Goal: Transaction & Acquisition: Purchase product/service

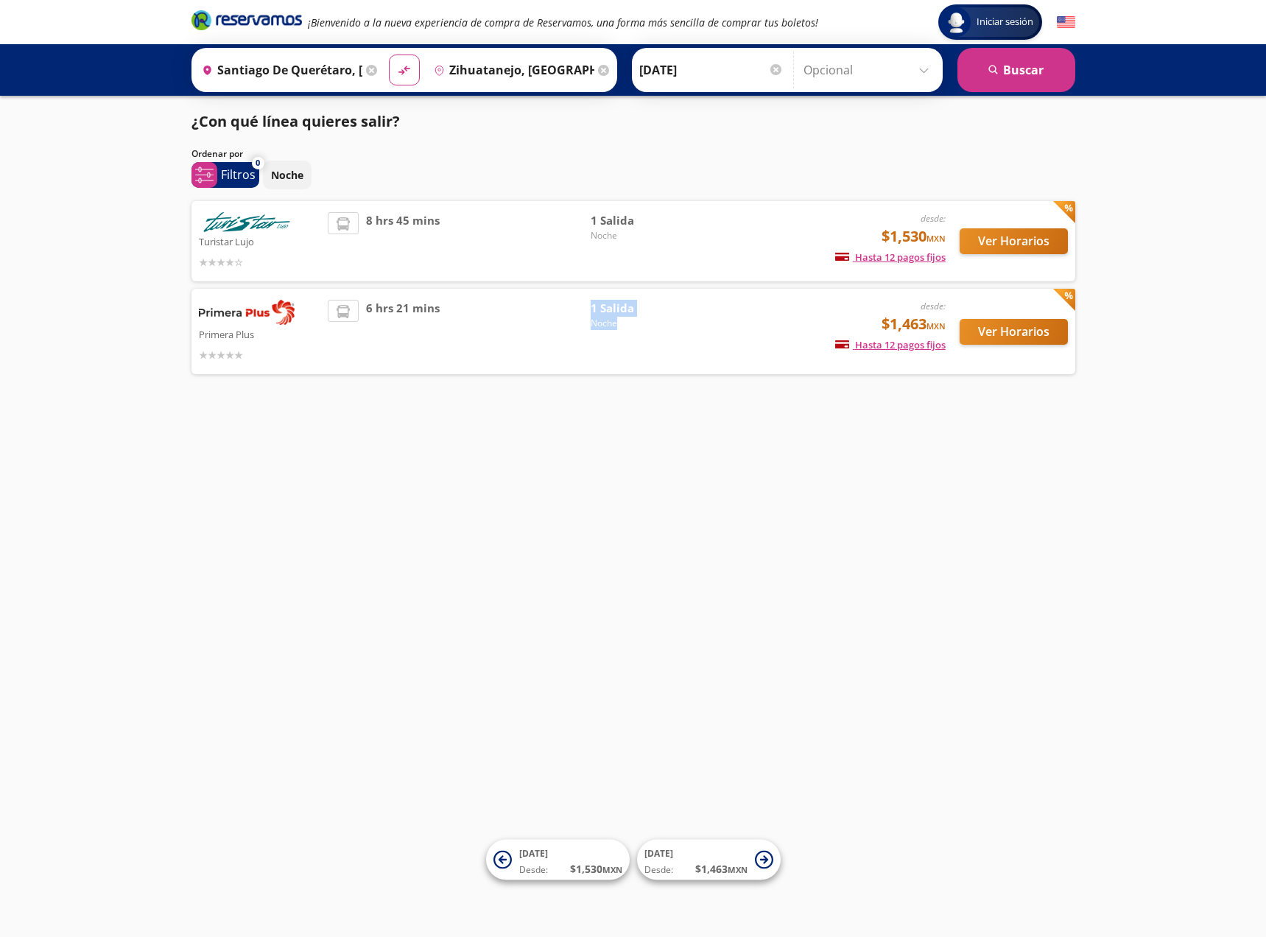
drag, startPoint x: 616, startPoint y: 338, endPoint x: 501, endPoint y: 442, distance: 154.3
click at [506, 440] on div "Iniciar sesión Iniciar sesión ¡Bienvenido a la nueva experiencia de compra de R…" at bounding box center [633, 468] width 1266 height 937
click at [534, 249] on div "8 hrs 45 mins" at bounding box center [459, 241] width 263 height 58
click at [513, 316] on div "6 hrs 21 mins" at bounding box center [459, 331] width 263 height 63
click at [1036, 336] on button "Ver Horarios" at bounding box center [1014, 332] width 108 height 26
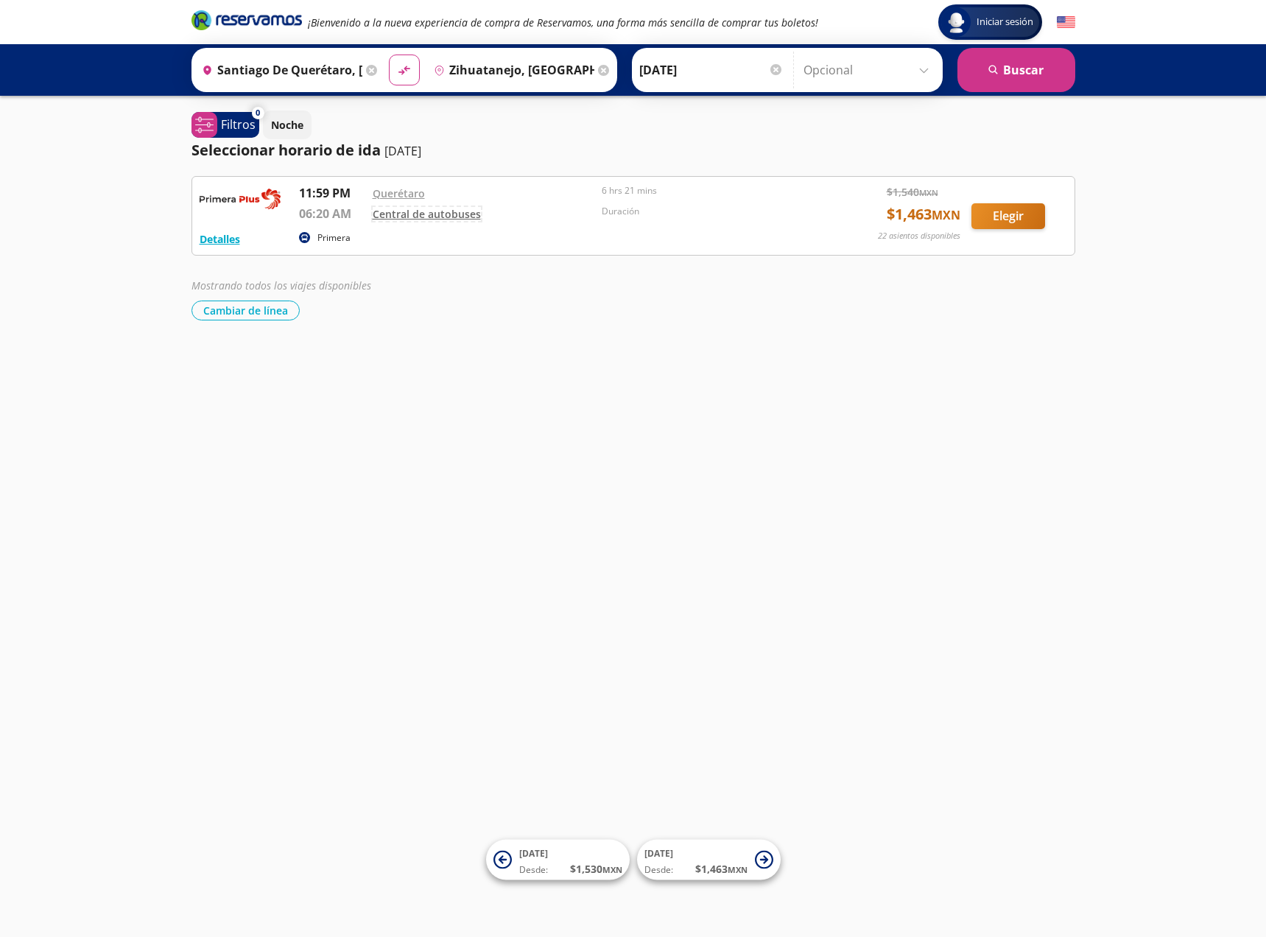
click at [412, 215] on link "Central de autobuses" at bounding box center [427, 214] width 108 height 14
click at [508, 394] on div "Iniciar sesión Iniciar sesión ¡Bienvenido a la nueva experiencia de compra de R…" at bounding box center [633, 468] width 1266 height 937
click at [219, 242] on button "Detalles" at bounding box center [220, 238] width 41 height 15
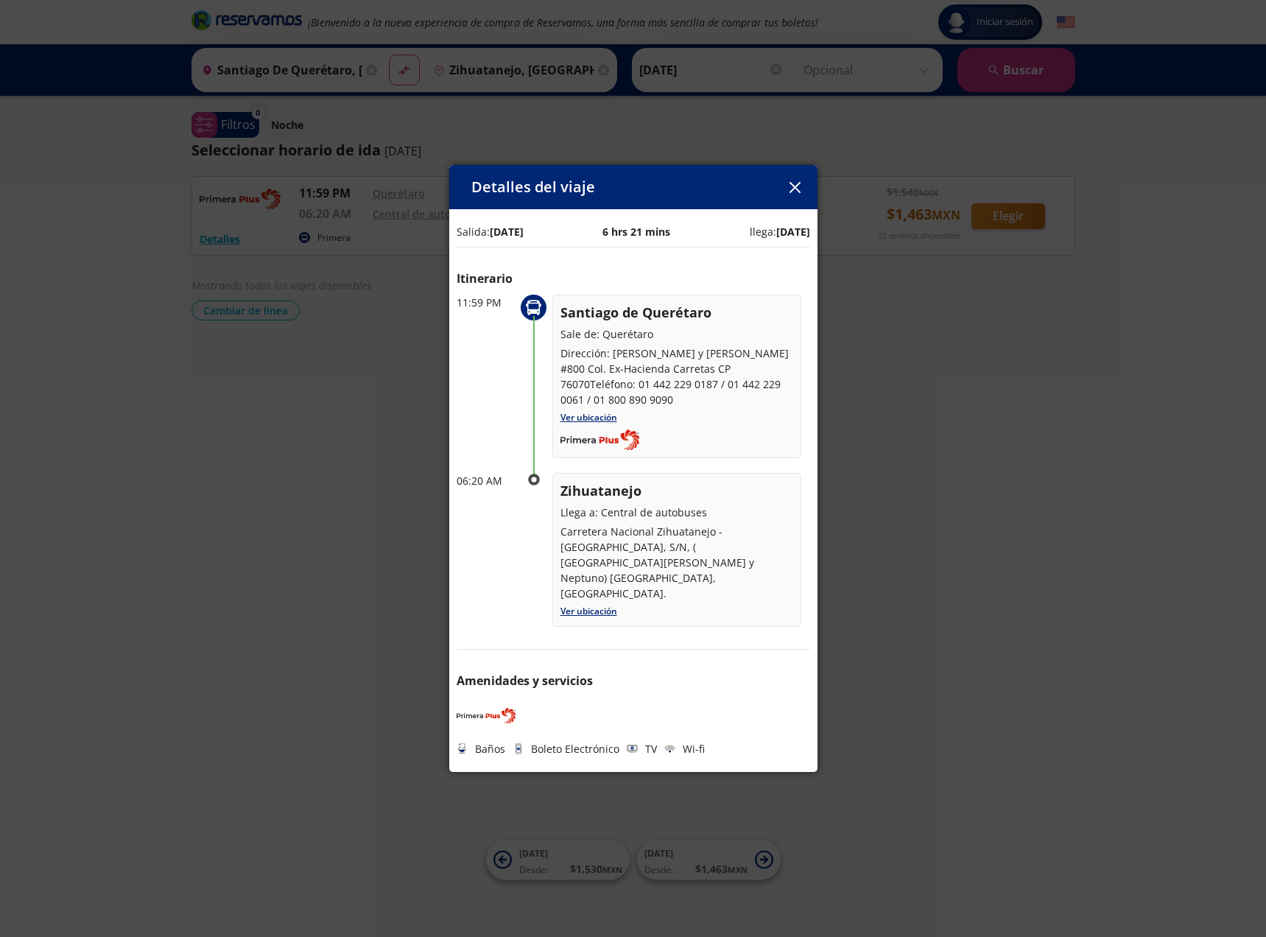
click at [936, 552] on div "Detalles del viaje Salida: [DATE] 6 hrs 21 mins llega: [DATE] Itinerario 11:59 …" at bounding box center [633, 468] width 1266 height 937
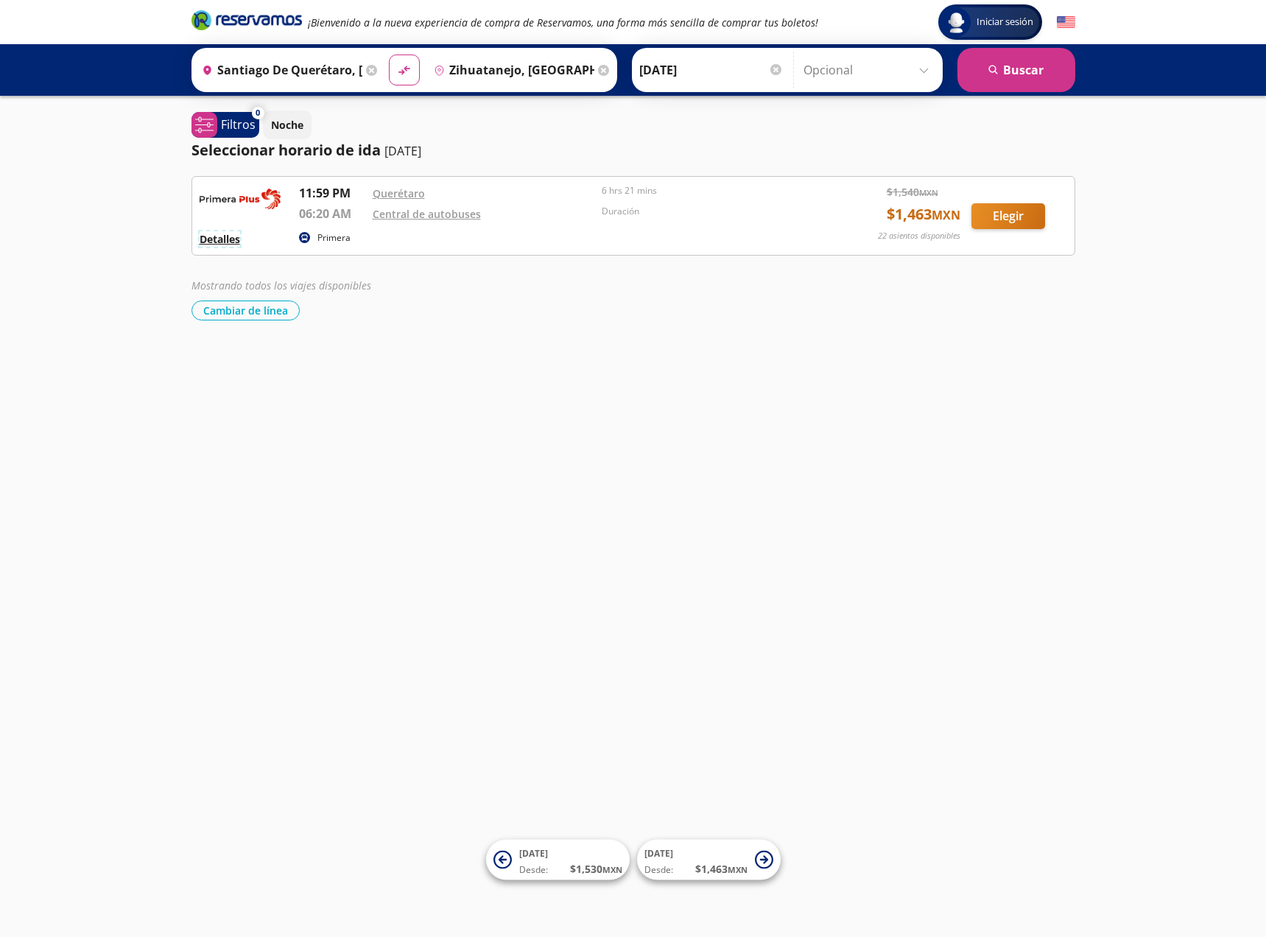
click at [209, 233] on button "Detalles" at bounding box center [220, 238] width 41 height 15
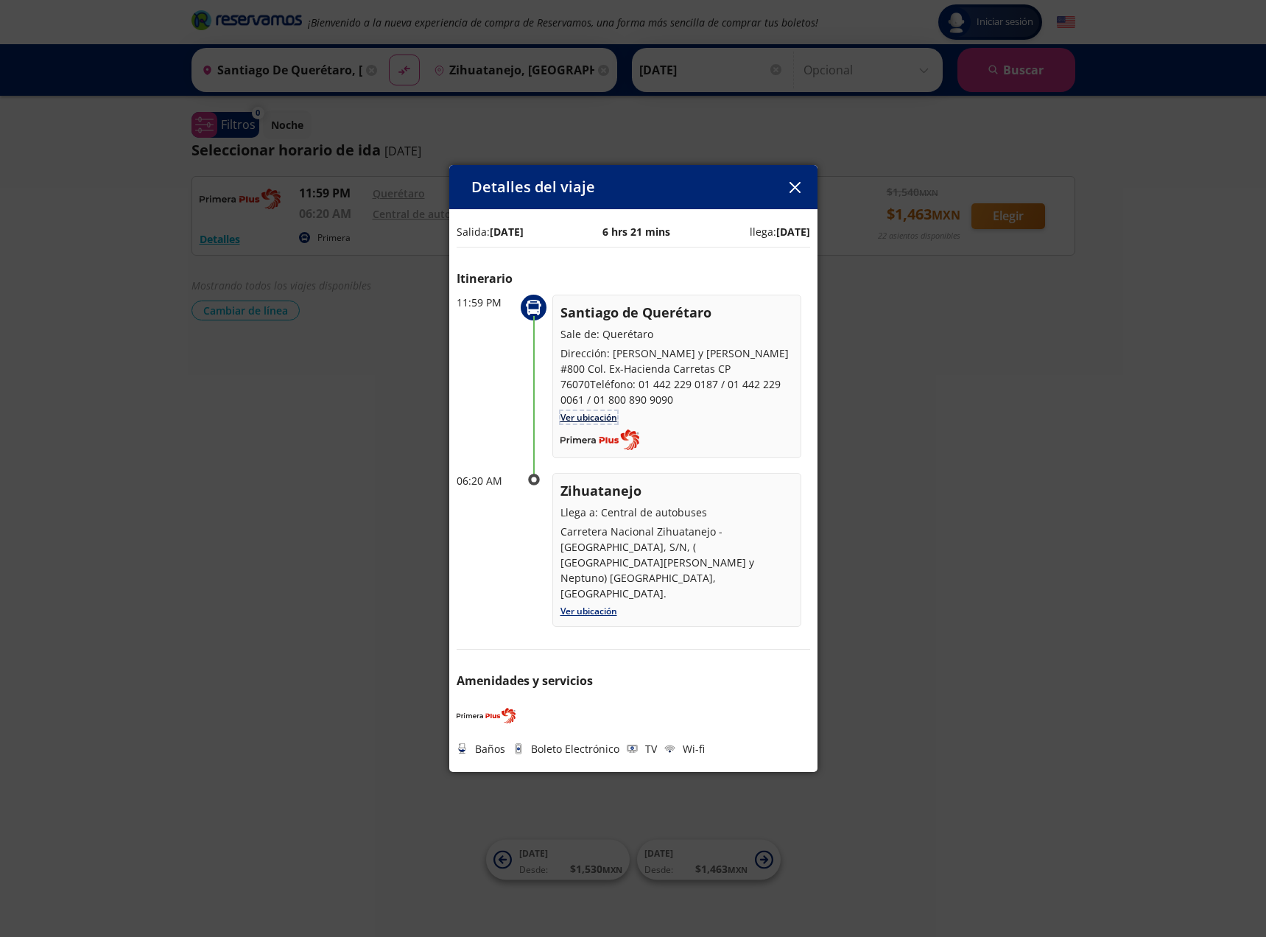
click at [580, 411] on link "Ver ubicación" at bounding box center [588, 417] width 57 height 13
drag, startPoint x: 802, startPoint y: 189, endPoint x: 800, endPoint y: 181, distance: 8.2
click at [803, 189] on button "button" at bounding box center [795, 187] width 22 height 22
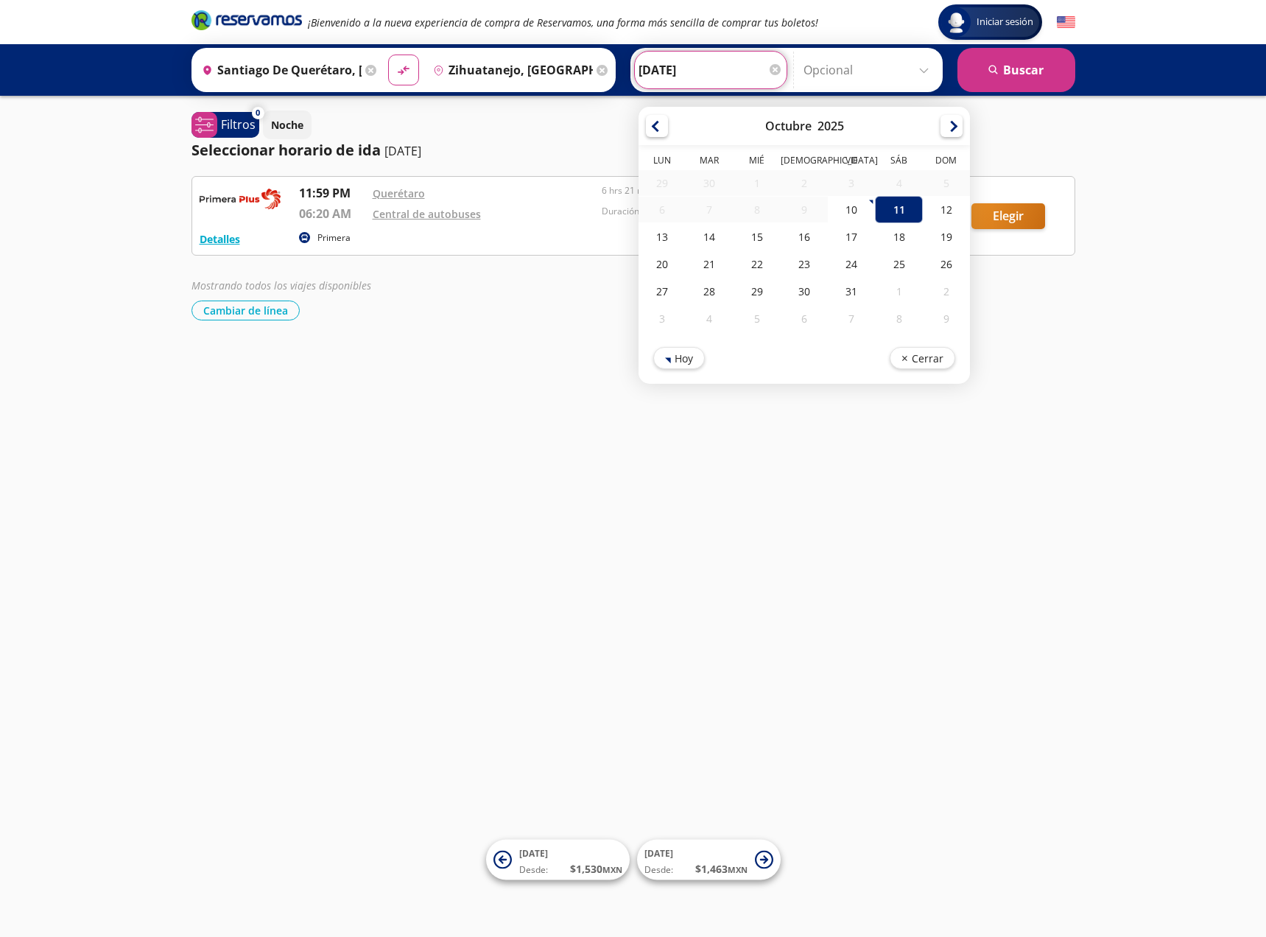
click at [693, 56] on input "[DATE]" at bounding box center [710, 70] width 144 height 37
click at [849, 219] on div "10" at bounding box center [851, 209] width 47 height 27
type input "[DATE]"
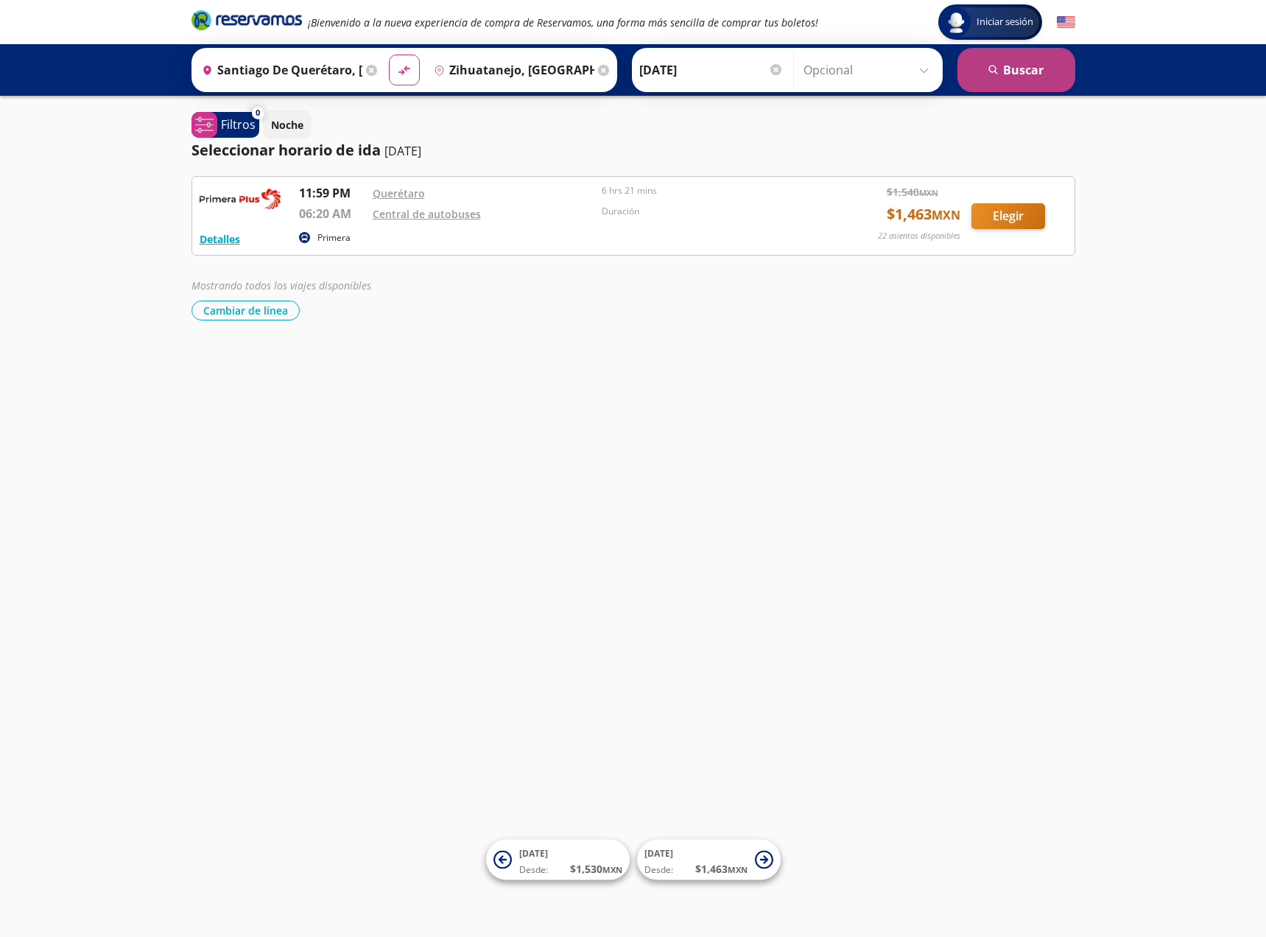
click at [1034, 63] on button "search [GEOGRAPHIC_DATA]" at bounding box center [1016, 70] width 118 height 44
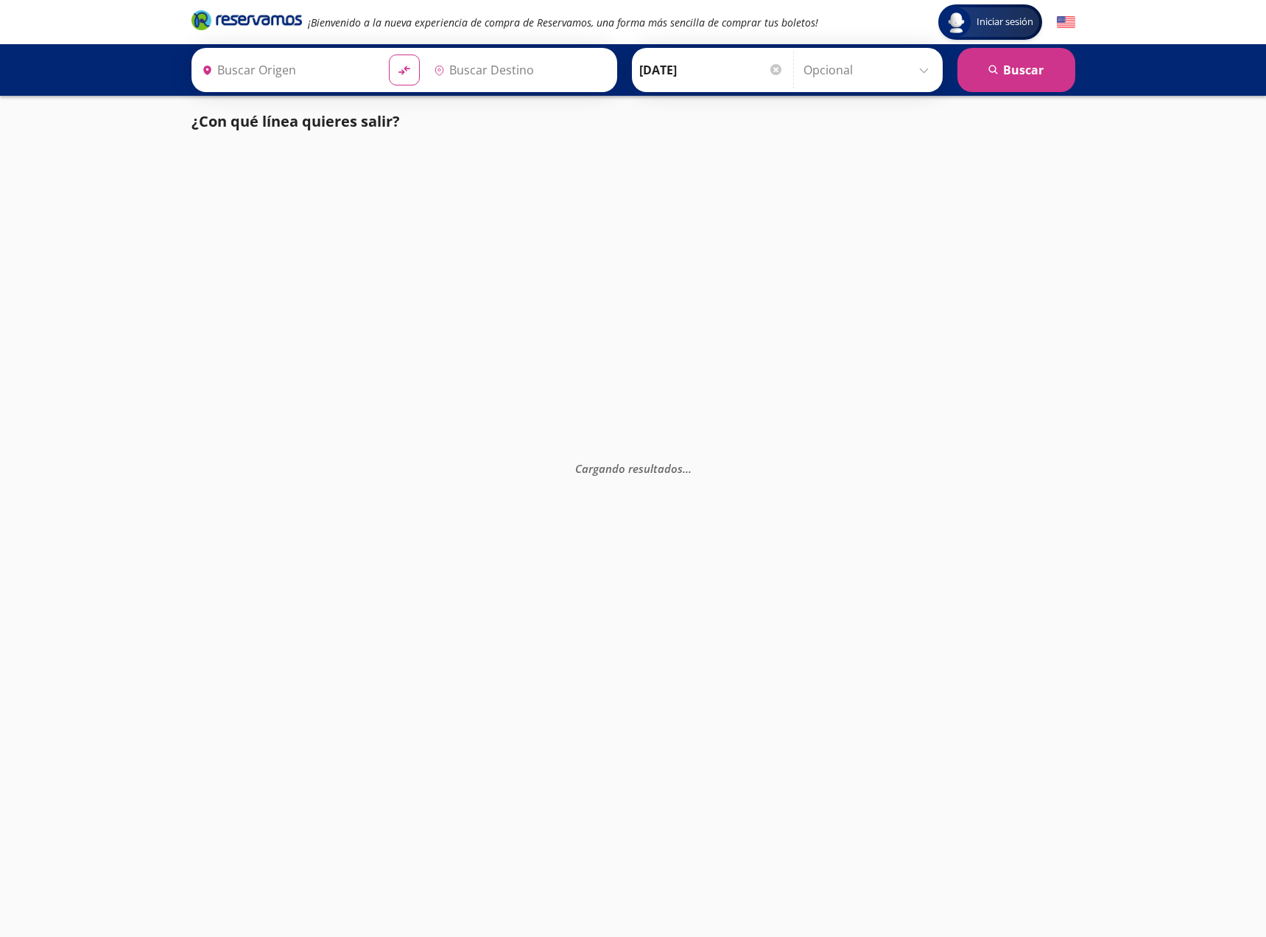
type input "Santiago de Querétaro, [GEOGRAPHIC_DATA]"
type input "Zihuatanejo, [GEOGRAPHIC_DATA]"
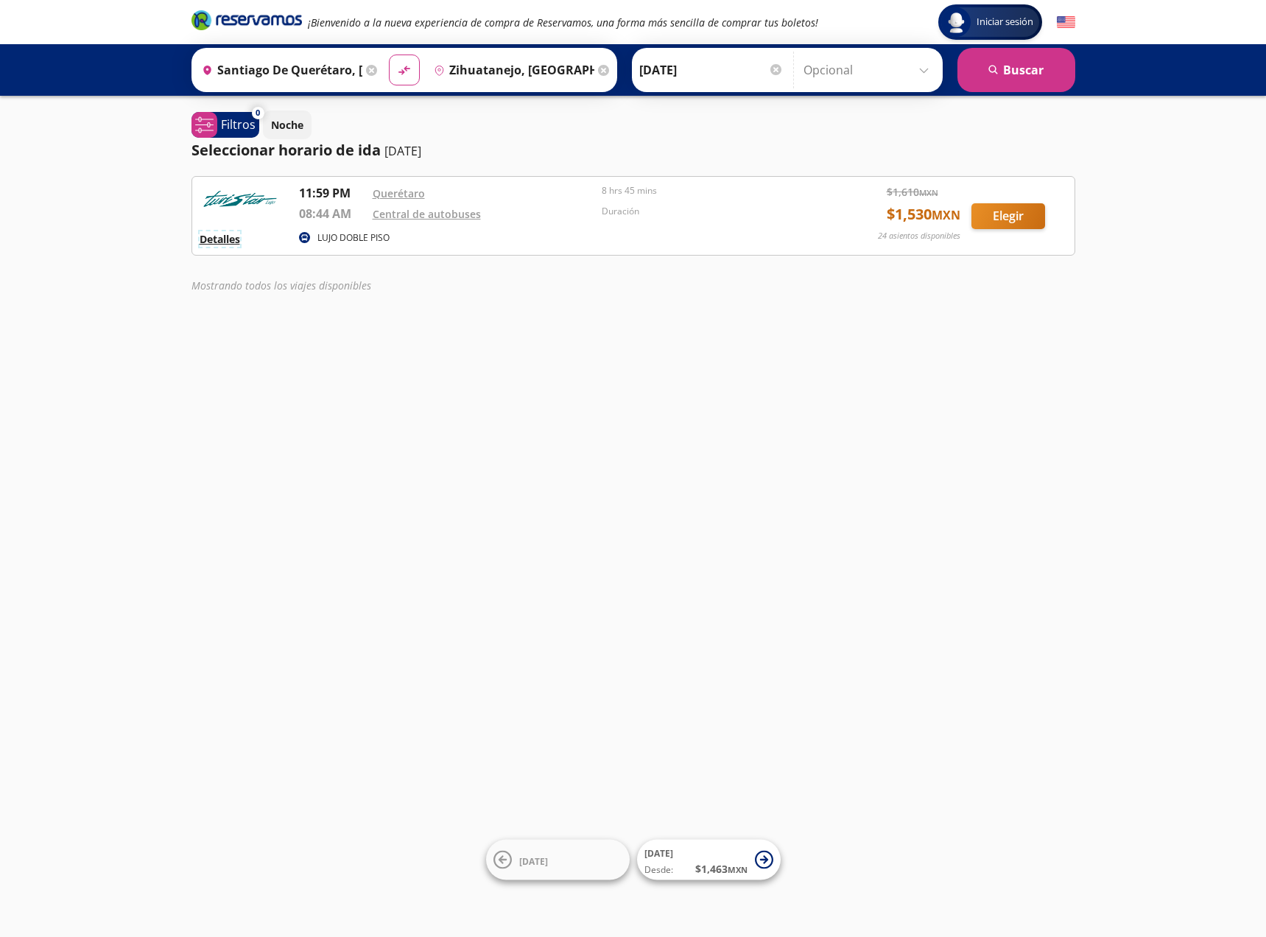
click at [228, 238] on button "Detalles" at bounding box center [220, 238] width 41 height 15
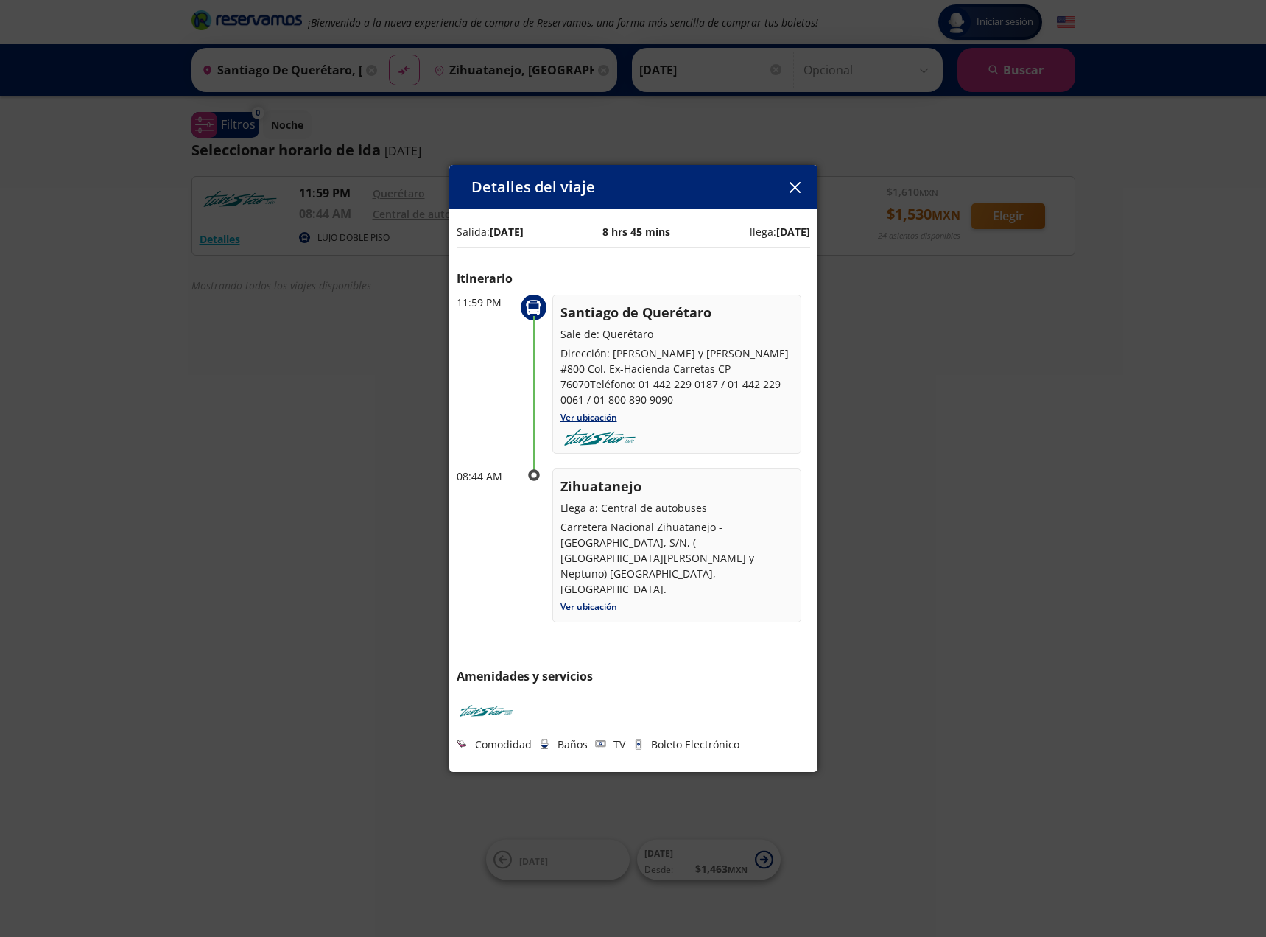
click at [801, 186] on button "button" at bounding box center [795, 187] width 22 height 22
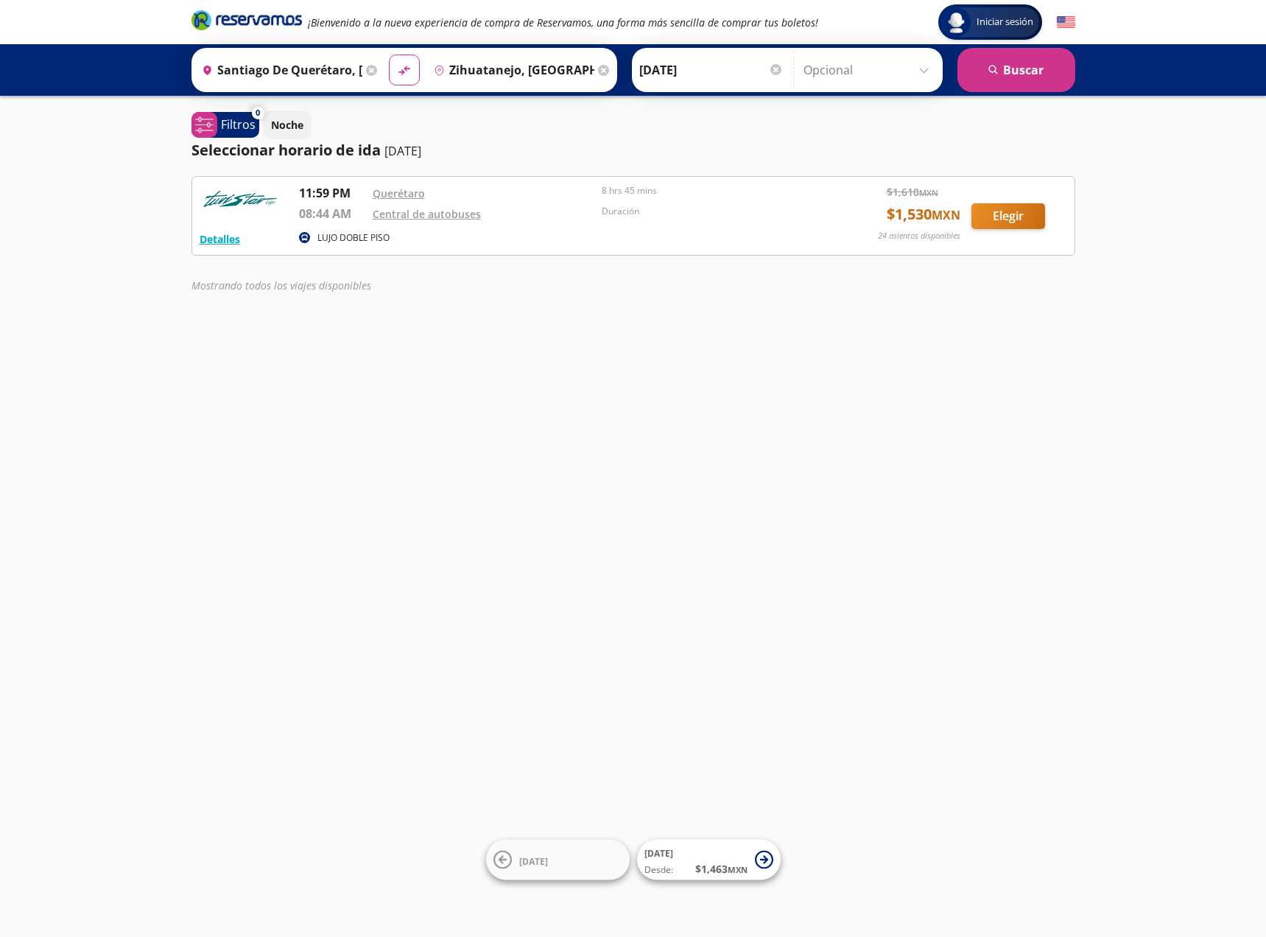
click at [352, 365] on div "Iniciar sesión Iniciar sesión ¡Bienvenido a la nueva experiencia de compra de R…" at bounding box center [633, 468] width 1266 height 937
click at [248, 67] on input "Santiago de Querétaro, [GEOGRAPHIC_DATA]" at bounding box center [279, 70] width 166 height 37
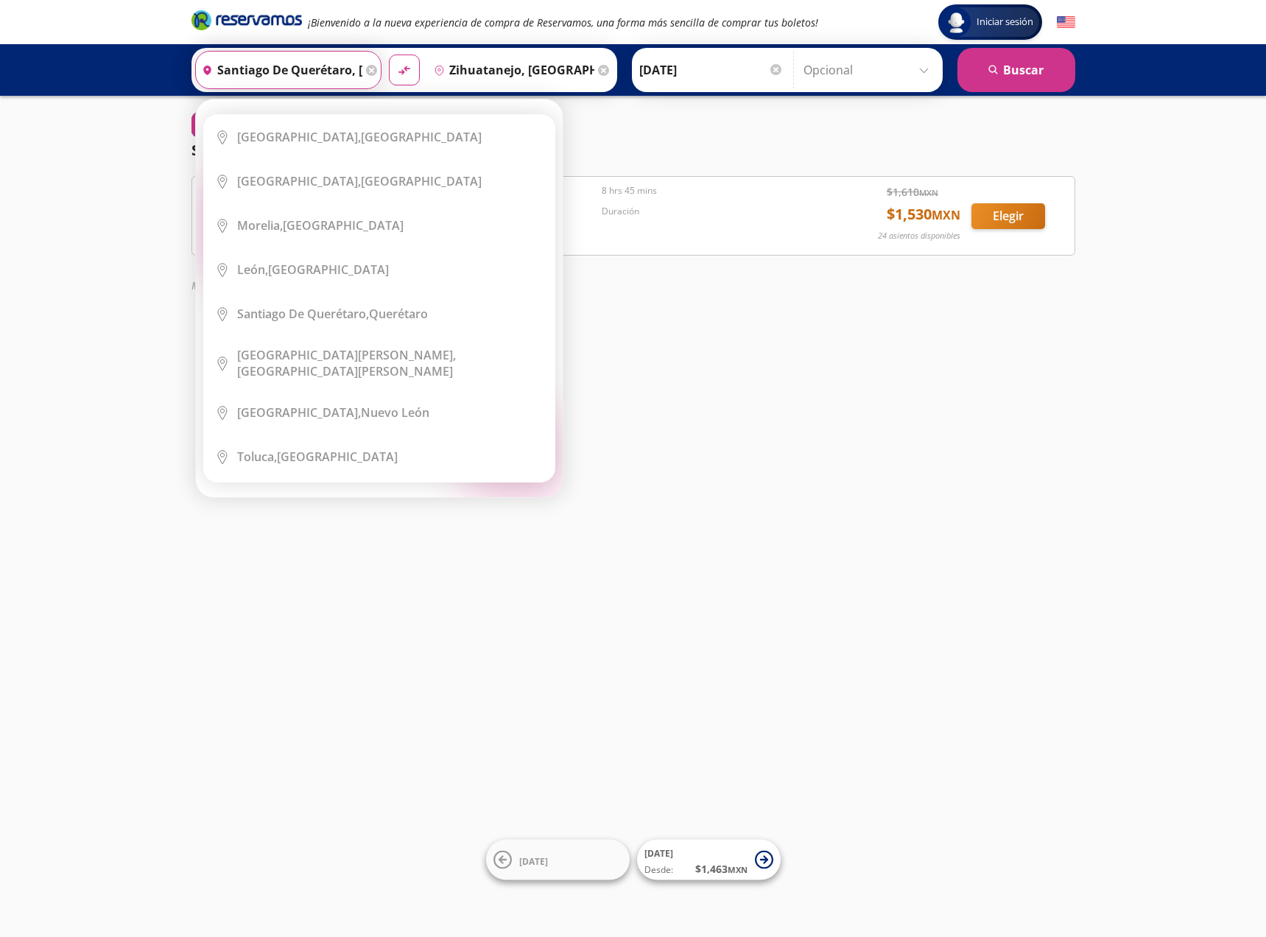
click at [813, 347] on div "Iniciar sesión Iniciar sesión ¡Bienvenido a la nueva experiencia de compra de R…" at bounding box center [633, 468] width 1266 height 937
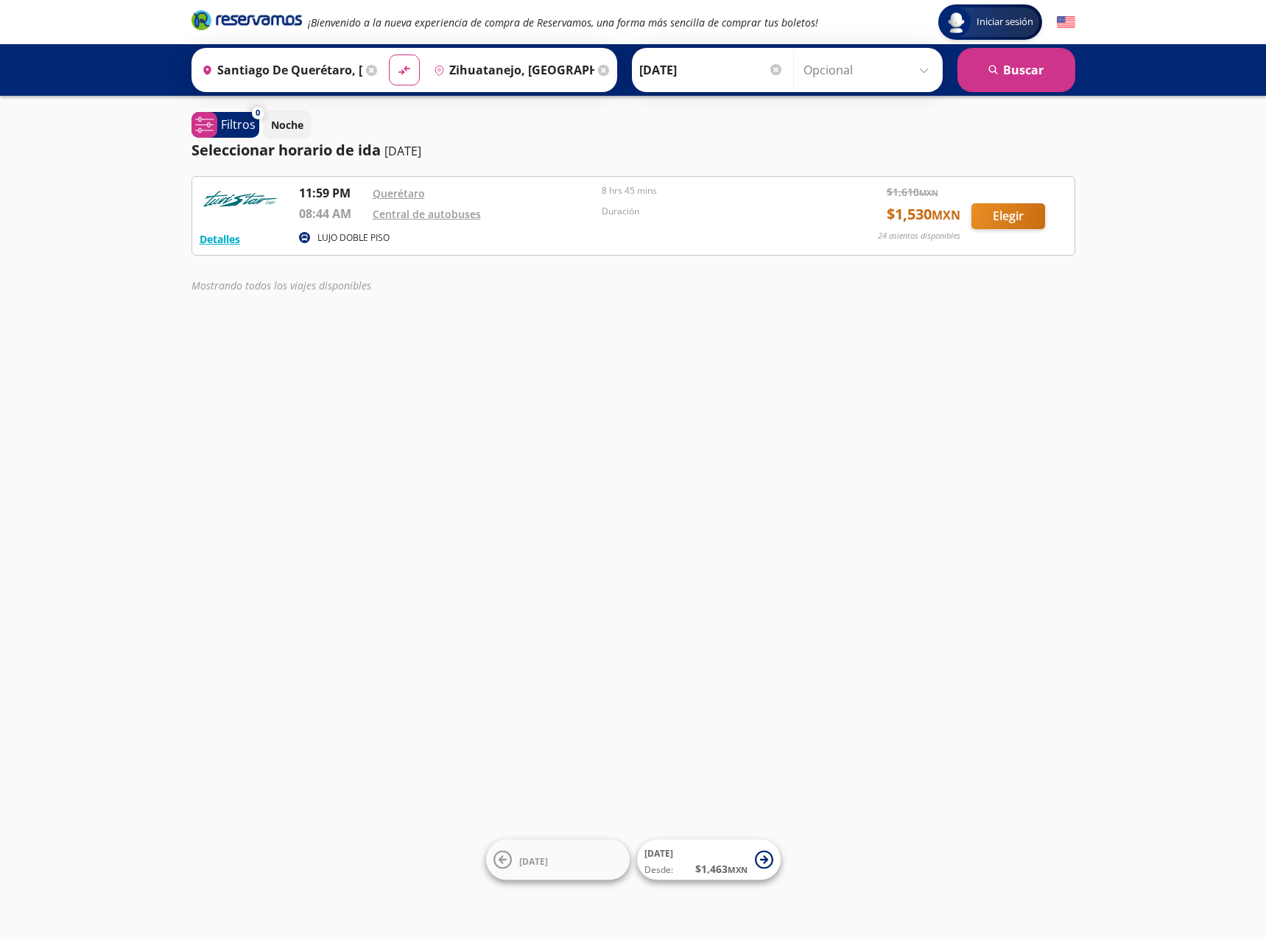
click at [677, 443] on div "Iniciar sesión Iniciar sesión ¡Bienvenido a la nueva experiencia de compra de R…" at bounding box center [633, 468] width 1266 height 937
click at [1024, 218] on button "Elegir" at bounding box center [1008, 216] width 74 height 26
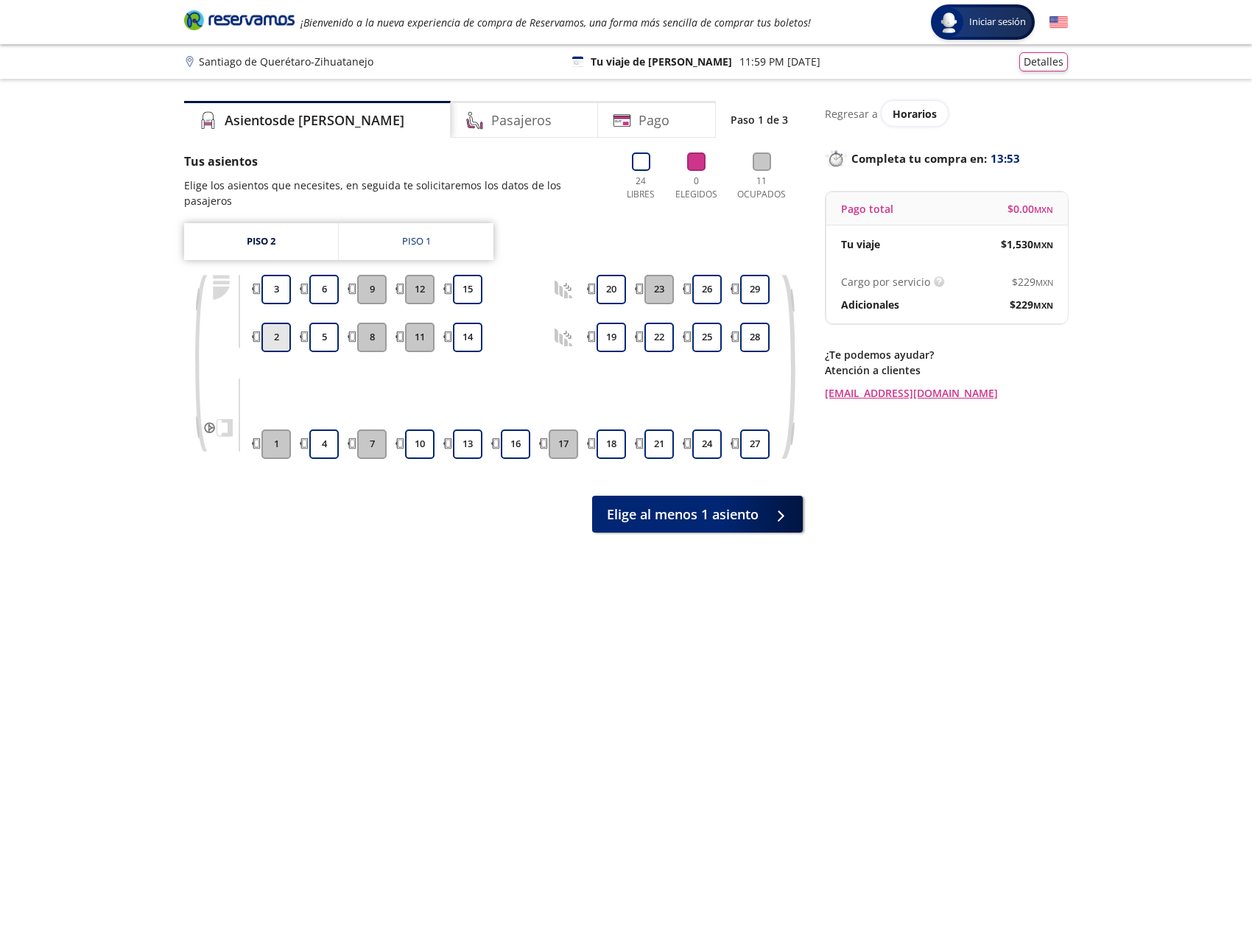
click at [275, 323] on button "2" at bounding box center [275, 337] width 29 height 29
click at [701, 504] on span "Continuar con 1 asiento" at bounding box center [683, 511] width 150 height 20
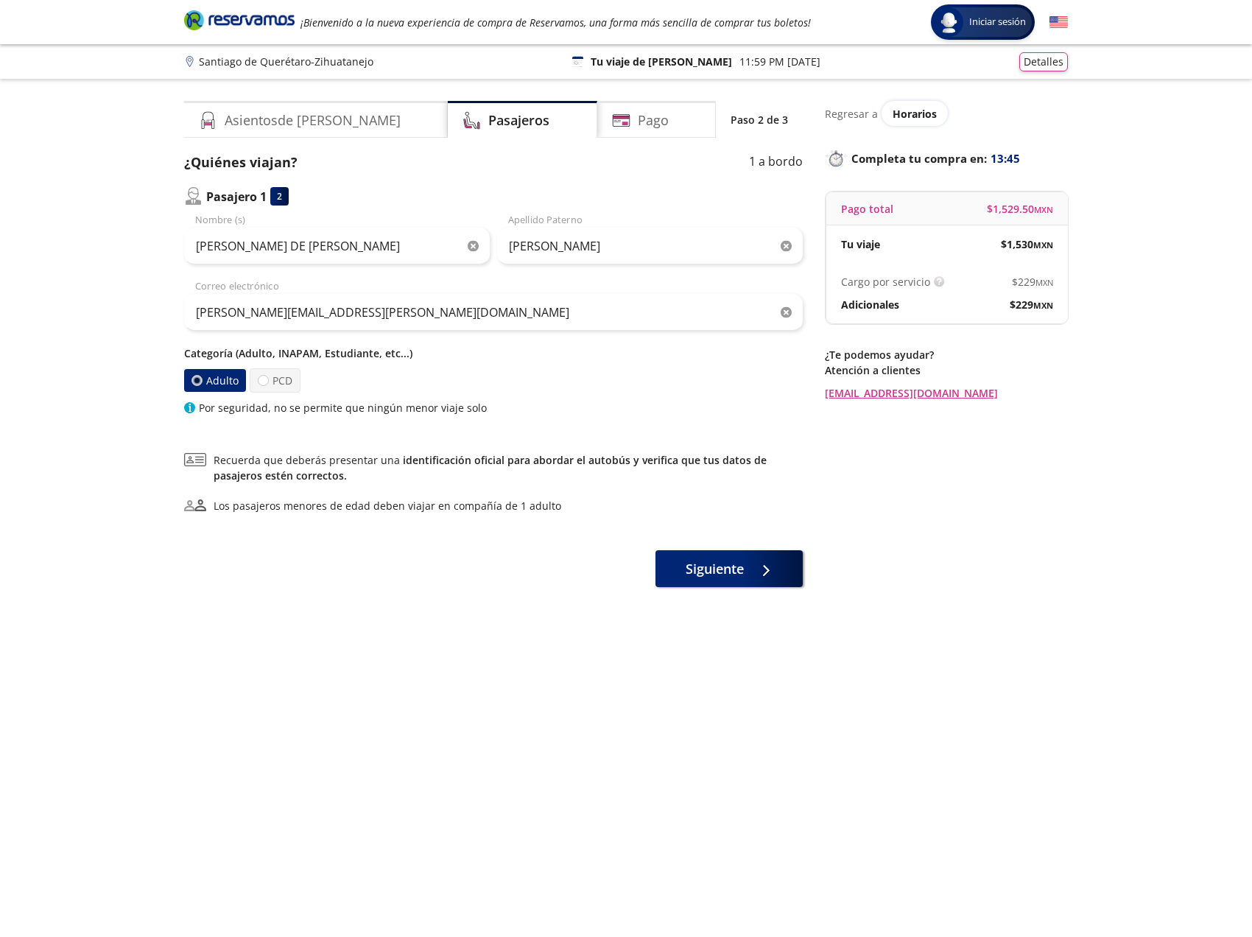
click at [469, 248] on icon "button" at bounding box center [473, 246] width 11 height 11
click at [783, 242] on icon "button" at bounding box center [786, 246] width 11 height 11
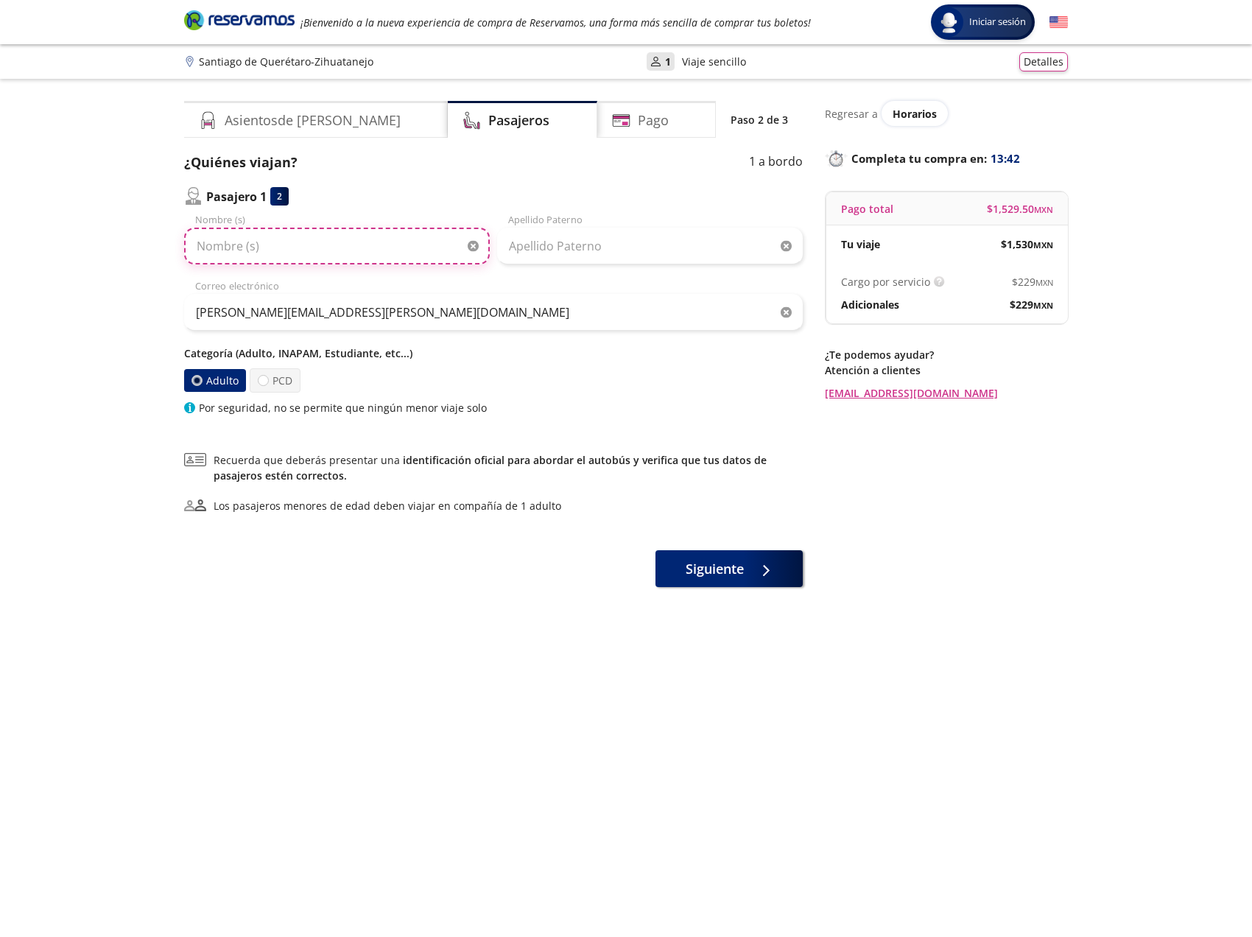
click at [250, 248] on input "Nombre (s)" at bounding box center [337, 246] width 306 height 37
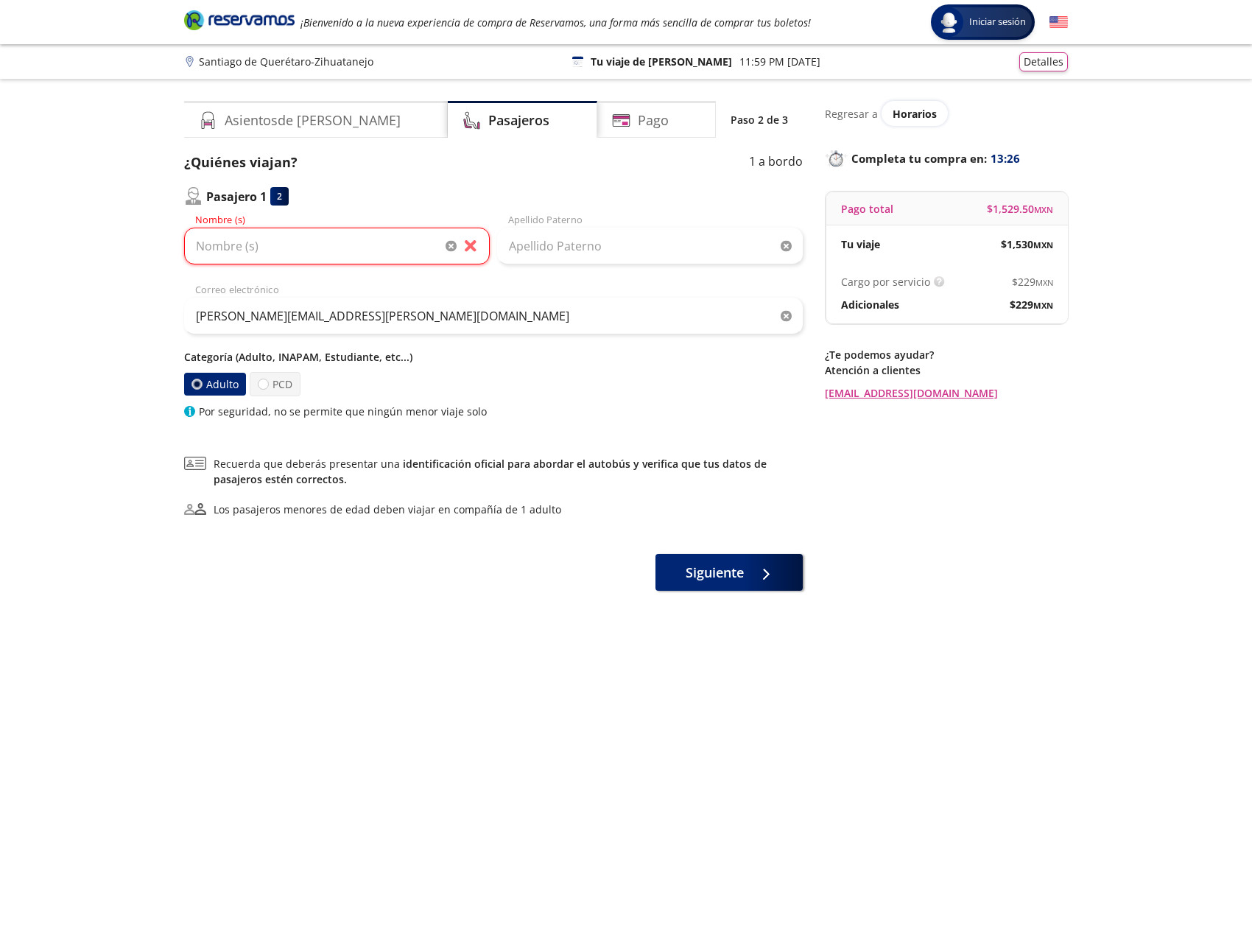
click at [317, 286] on div "[PERSON_NAME][EMAIL_ADDRESS][PERSON_NAME][DOMAIN_NAME] Correo electrónico" at bounding box center [493, 309] width 619 height 52
click at [331, 241] on input "Nombre (s)" at bounding box center [337, 246] width 306 height 37
paste input "[PERSON_NAME]"
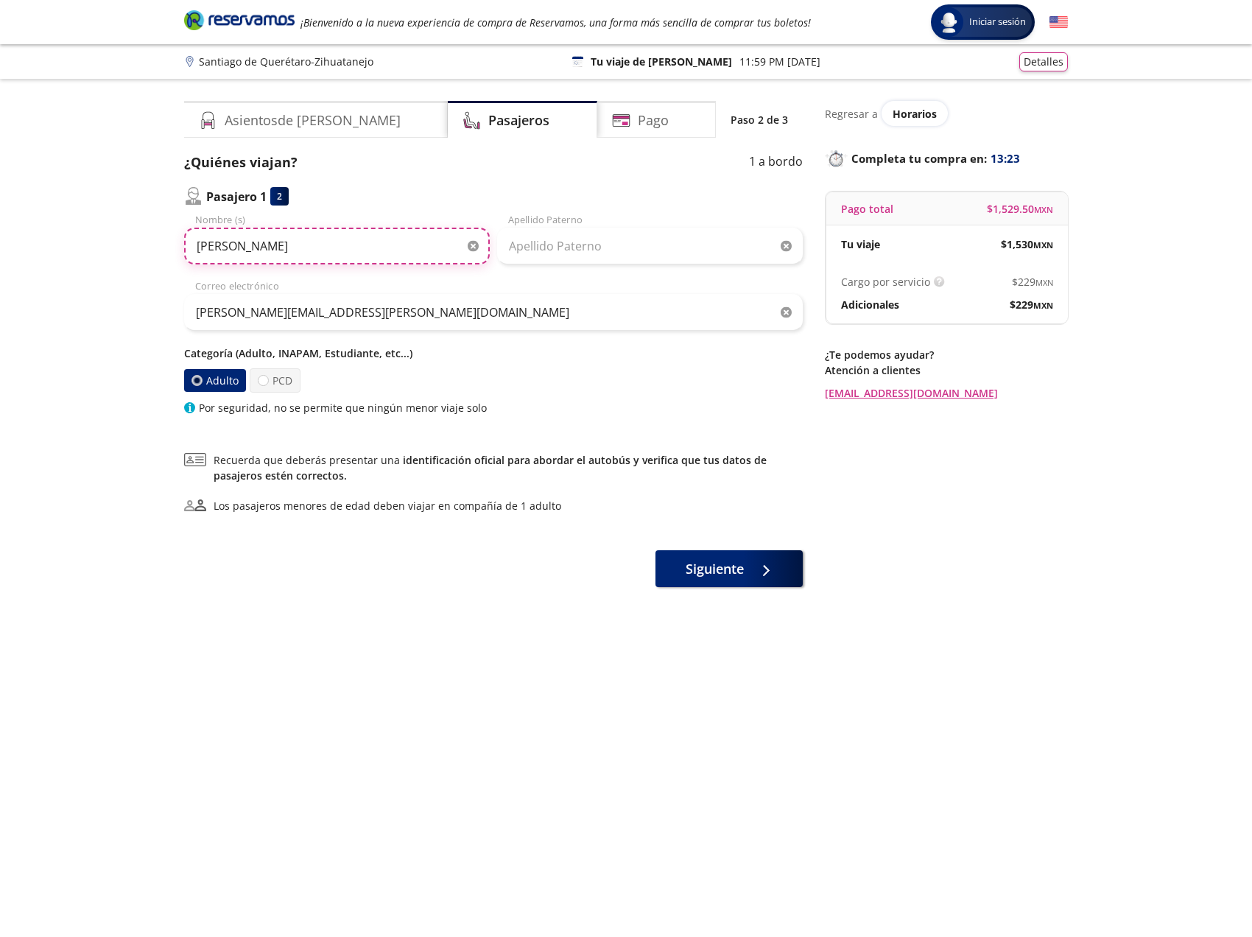
drag, startPoint x: 280, startPoint y: 244, endPoint x: 426, endPoint y: 244, distance: 145.8
click at [426, 244] on input "[PERSON_NAME]" at bounding box center [337, 246] width 306 height 37
click at [195, 242] on input "[PERSON_NAME]" at bounding box center [337, 246] width 306 height 37
type input "[PERSON_NAME]"
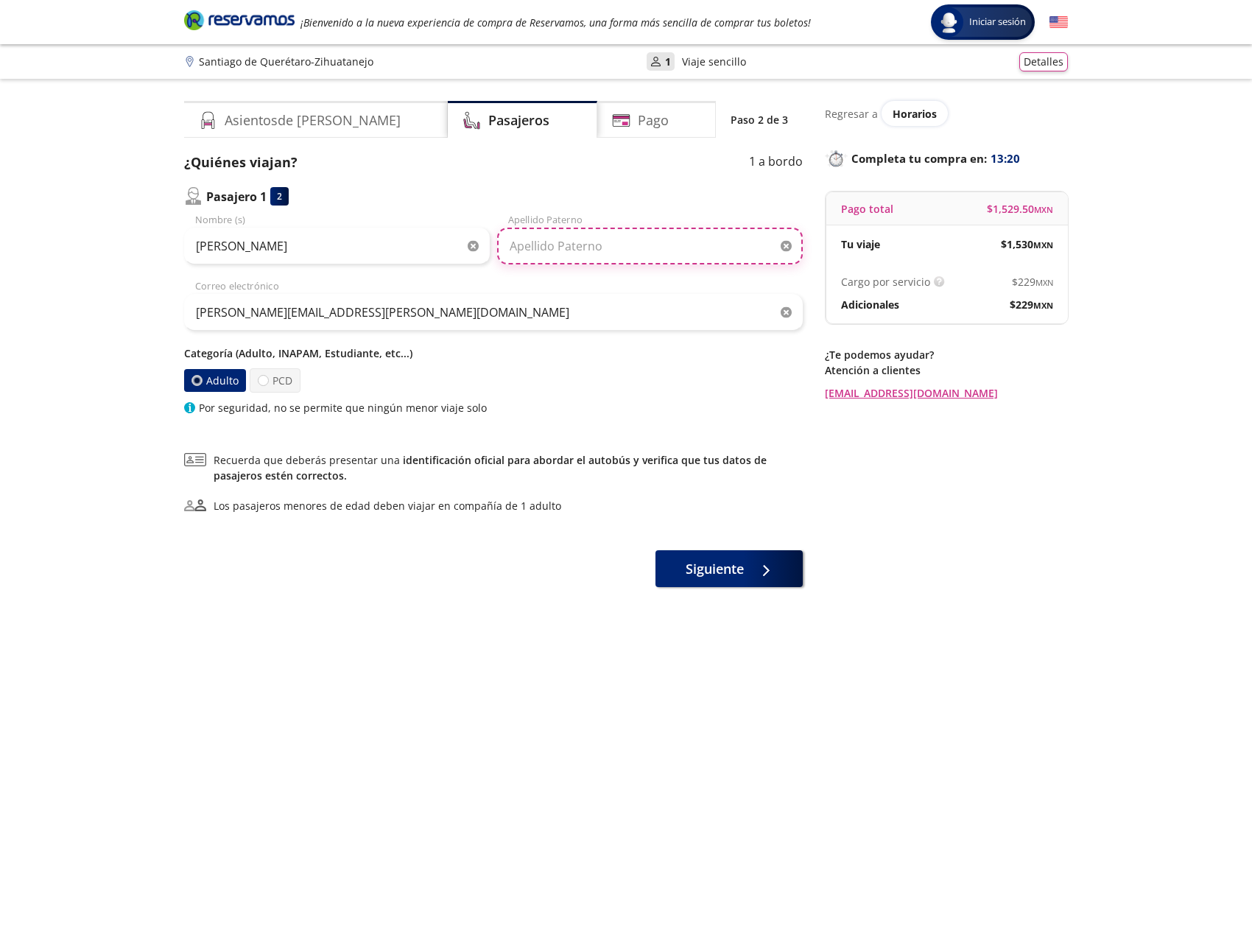
click at [569, 252] on input "Apellido Paterno" at bounding box center [650, 246] width 306 height 37
paste input "[PERSON_NAME]"
drag, startPoint x: 598, startPoint y: 246, endPoint x: 329, endPoint y: 225, distance: 269.6
click at [329, 225] on div "[PERSON_NAME] Nombre (s) [PERSON_NAME] [PERSON_NAME]" at bounding box center [493, 239] width 619 height 52
drag, startPoint x: 666, startPoint y: 247, endPoint x: 557, endPoint y: 270, distance: 111.9
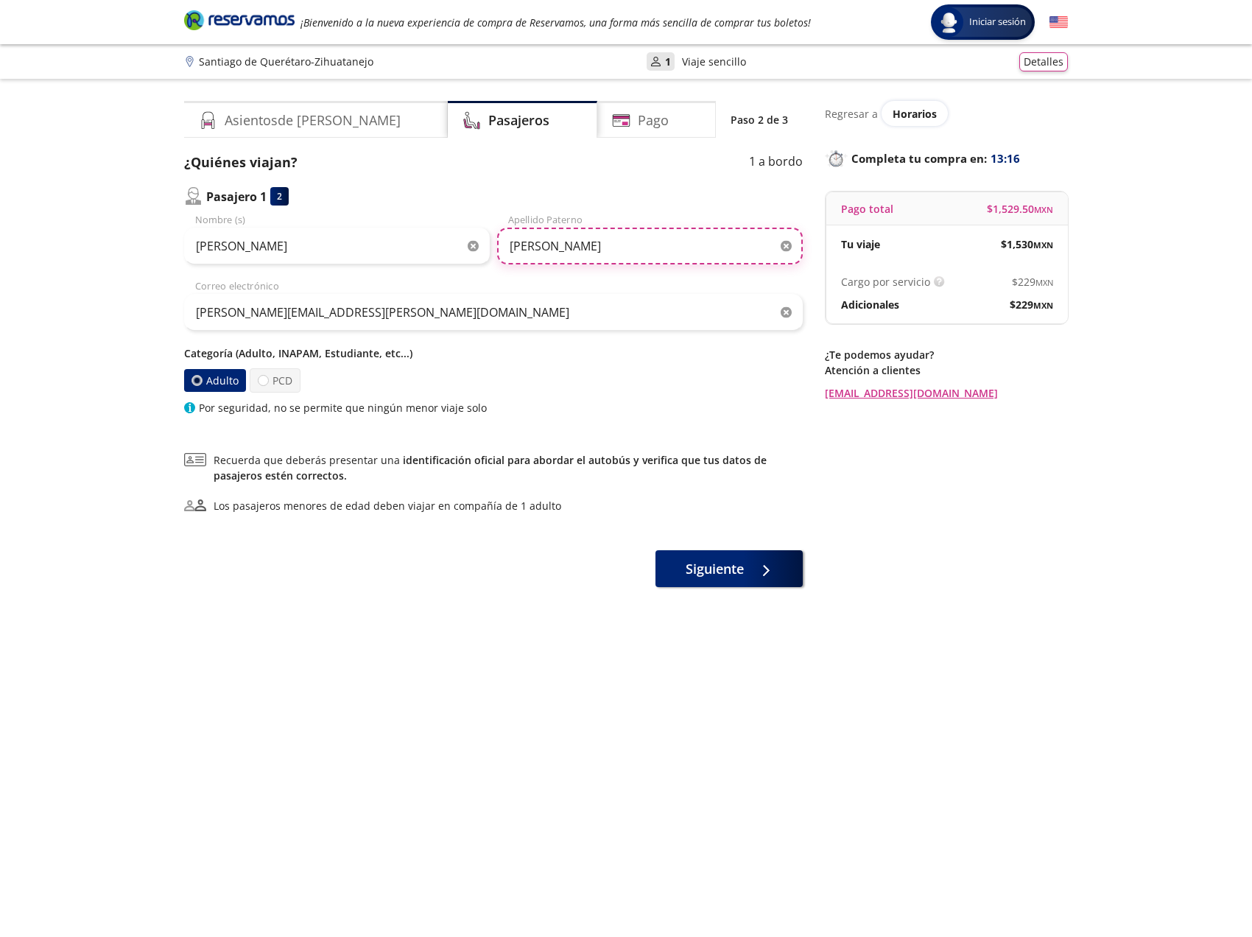
click at [557, 270] on div "[PERSON_NAME] Nombre (s) [PERSON_NAME] Apellido [PERSON_NAME][EMAIL_ADDRESS][PE…" at bounding box center [493, 314] width 619 height 203
type input "[PERSON_NAME]"
click at [155, 608] on div "Group 9 Created with Sketch. Datos para la compra Santiago de Querétaro - Zihua…" at bounding box center [626, 496] width 1252 height 993
click at [731, 562] on span "Siguiente" at bounding box center [715, 566] width 58 height 20
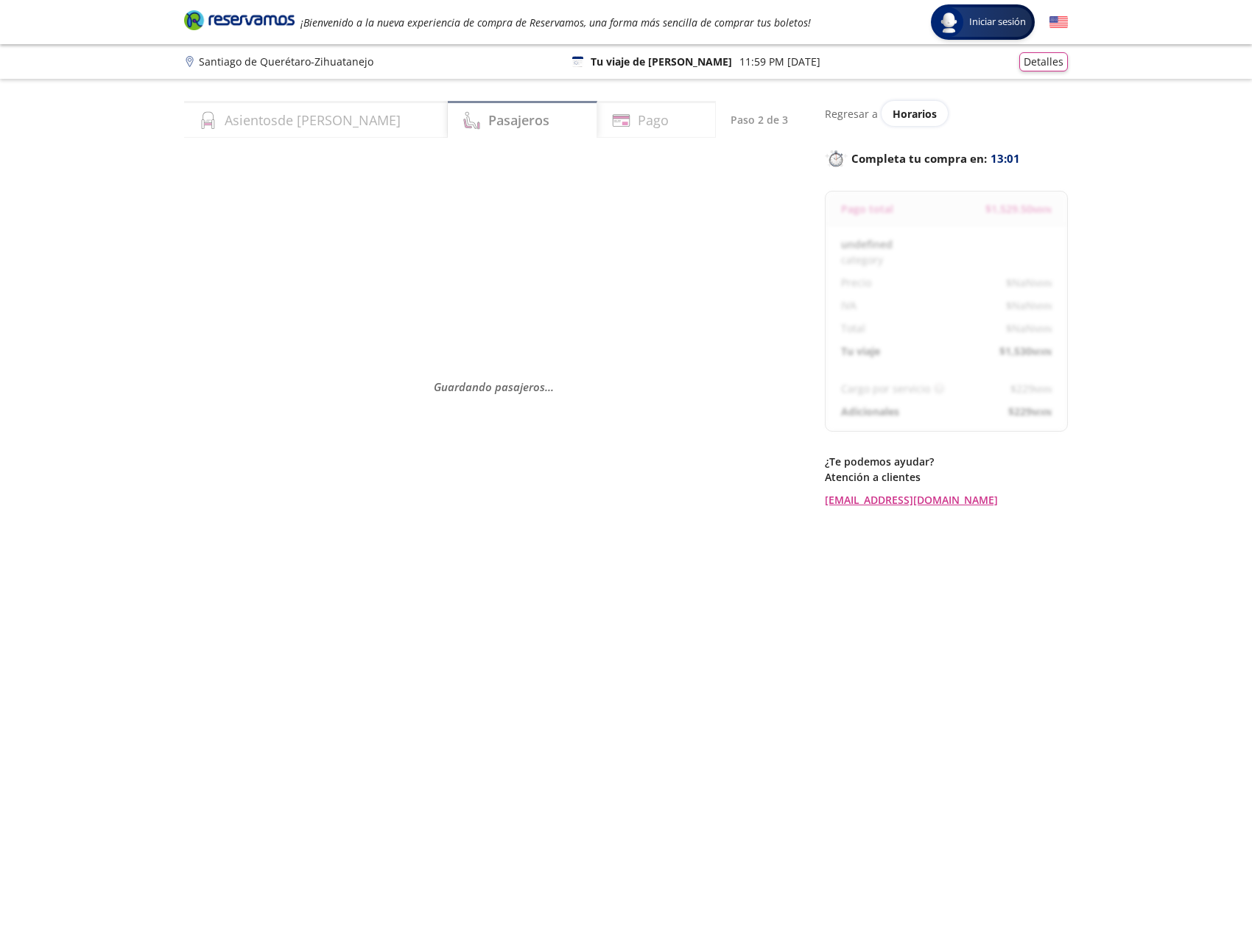
select select "MX"
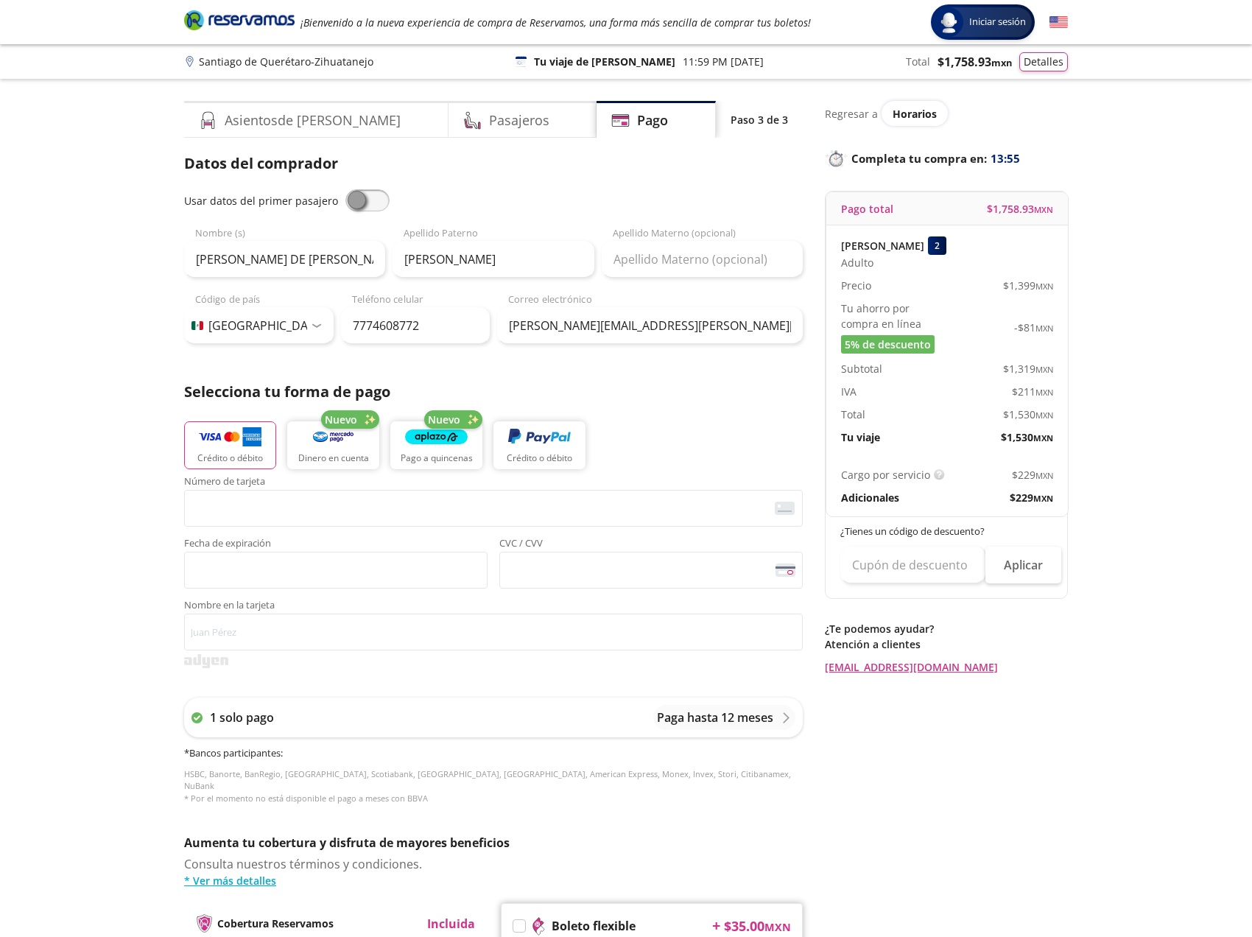
click at [361, 196] on span at bounding box center [367, 200] width 44 height 22
click at [345, 189] on input "checkbox" at bounding box center [345, 189] width 0 height 0
type input "[PERSON_NAME]"
click at [375, 203] on span at bounding box center [367, 200] width 44 height 22
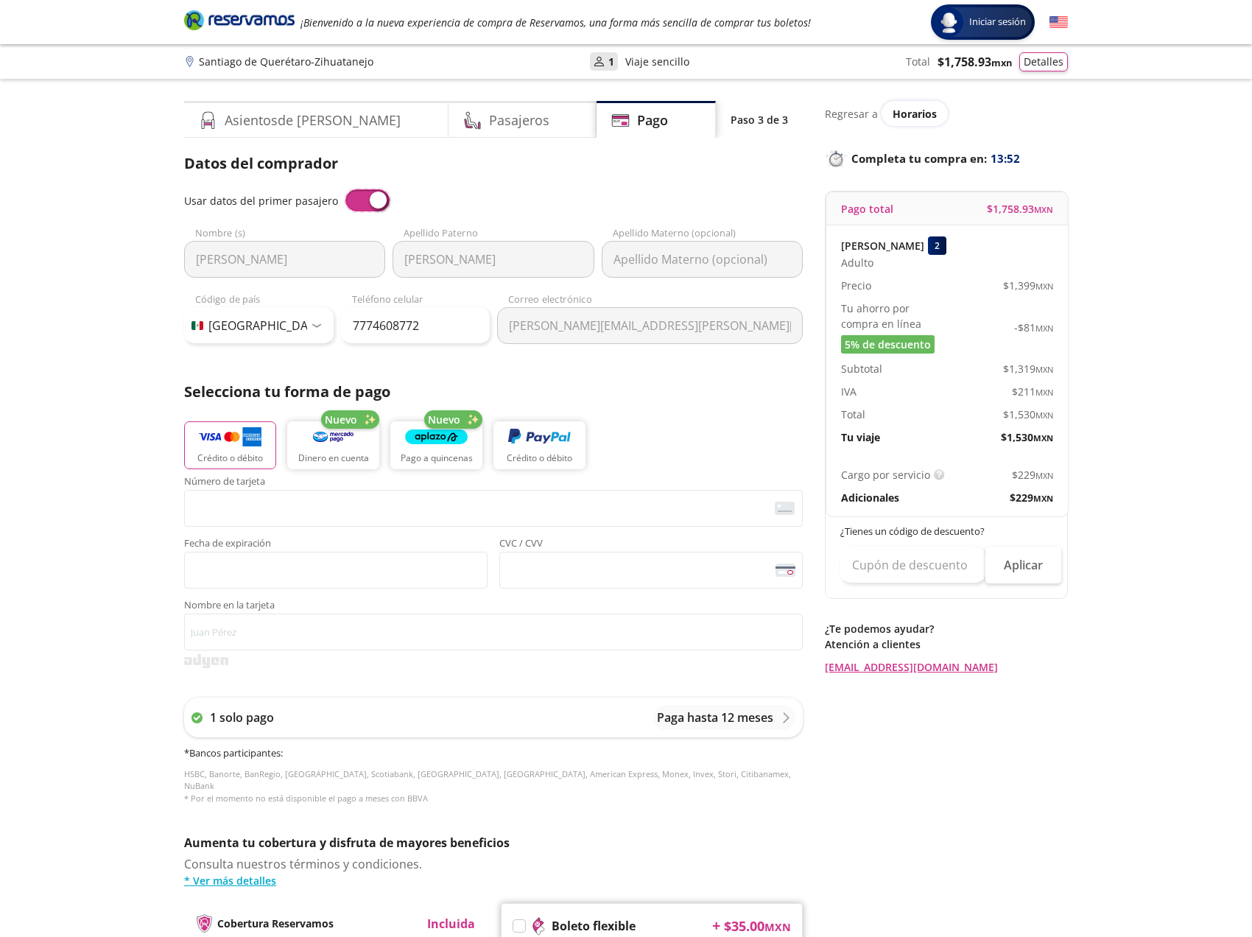
click at [345, 189] on input "checkbox" at bounding box center [345, 189] width 0 height 0
click at [375, 203] on span at bounding box center [367, 200] width 44 height 22
click at [345, 189] on input "checkbox" at bounding box center [345, 189] width 0 height 0
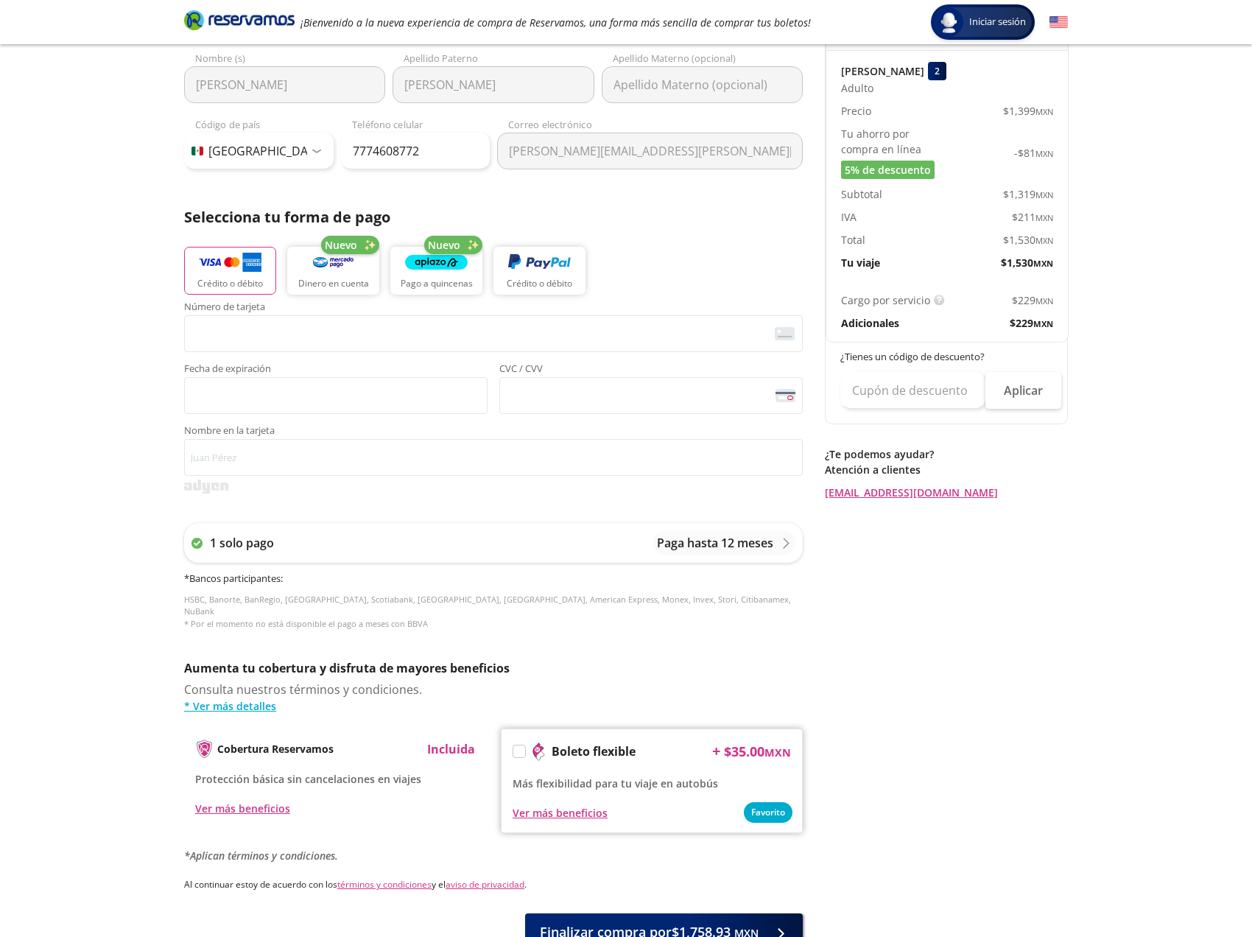
scroll to position [184, 0]
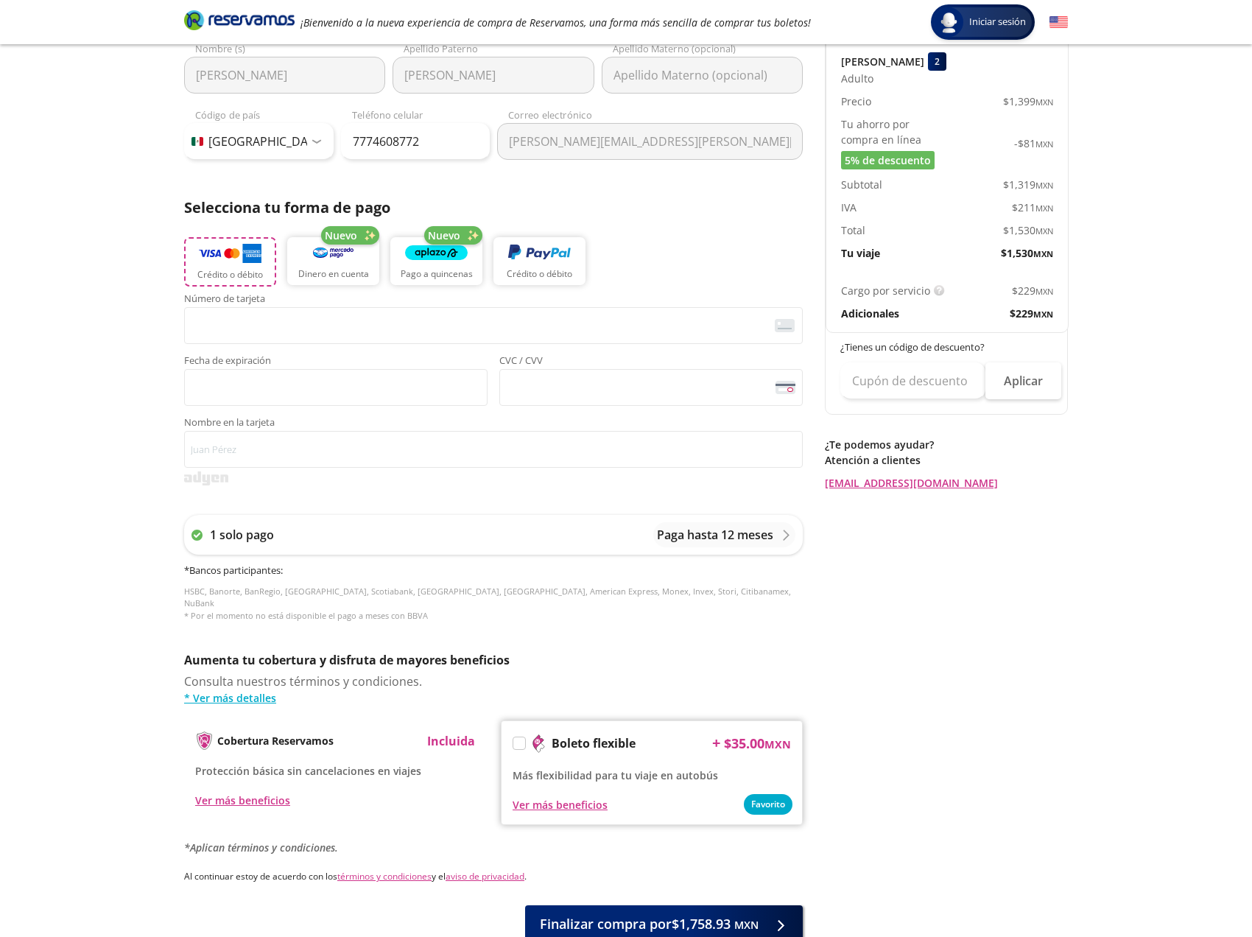
click at [228, 262] on img "button" at bounding box center [230, 253] width 63 height 22
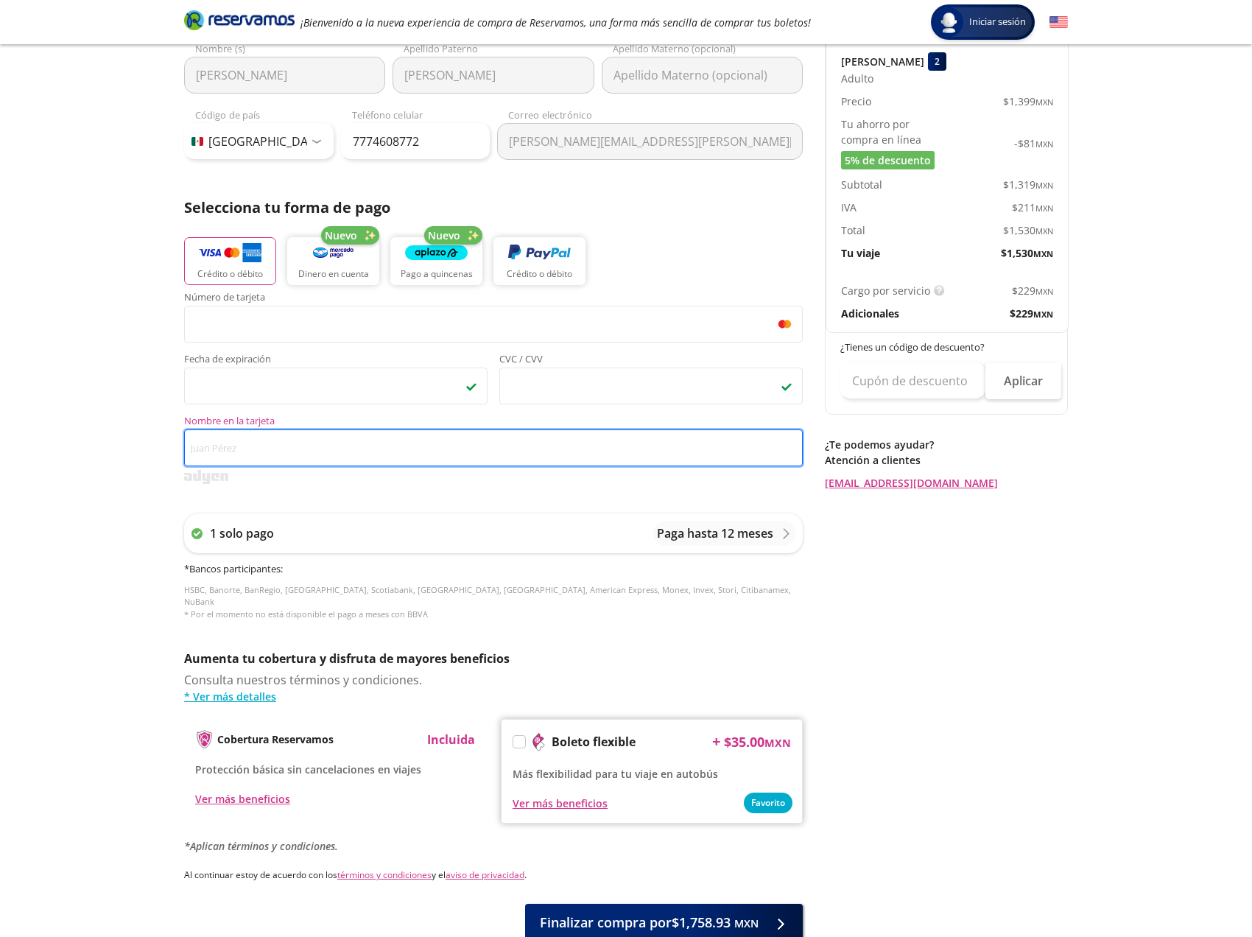
click at [306, 433] on input "Nombre en la tarjeta" at bounding box center [493, 447] width 619 height 37
type input "h"
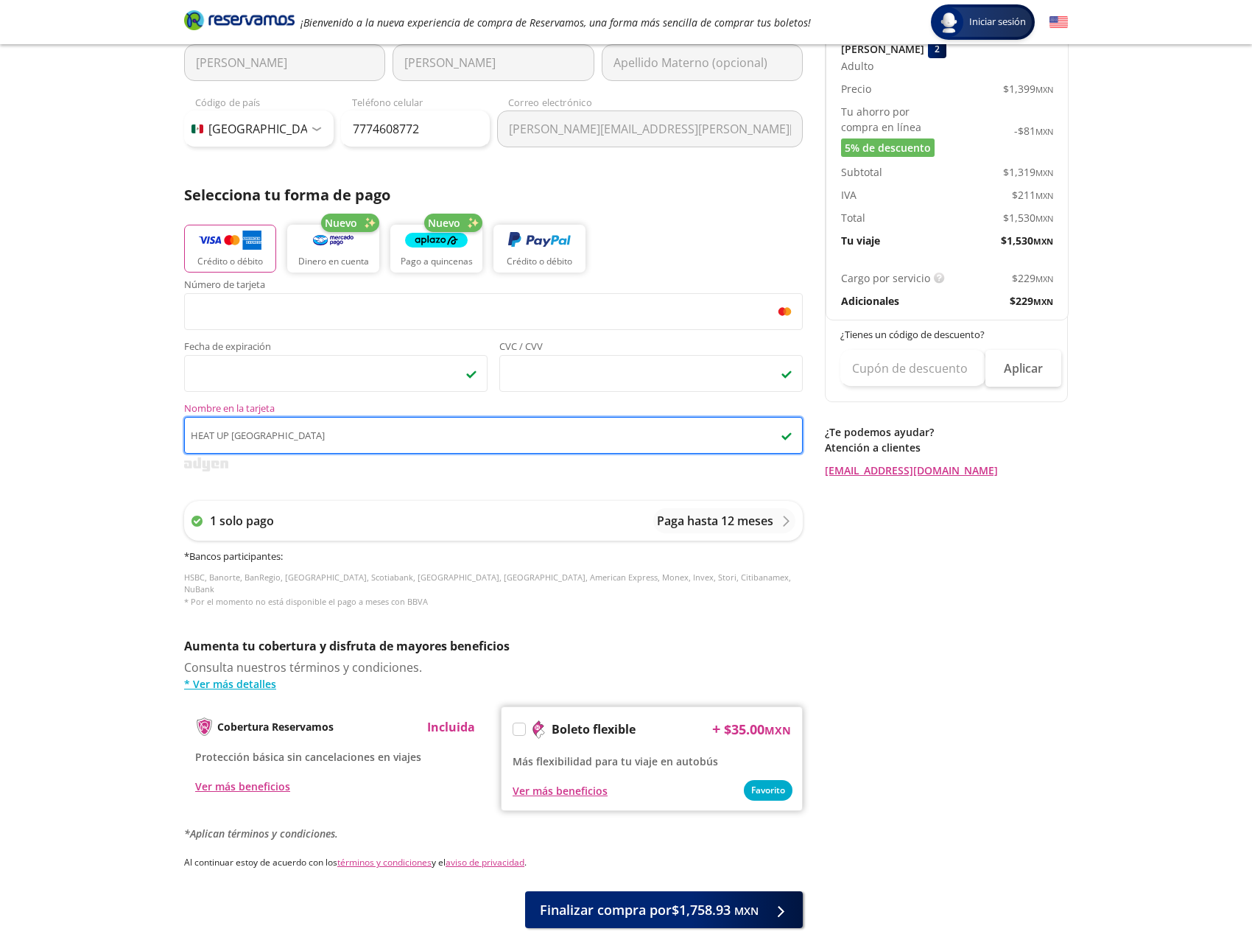
scroll to position [272, 0]
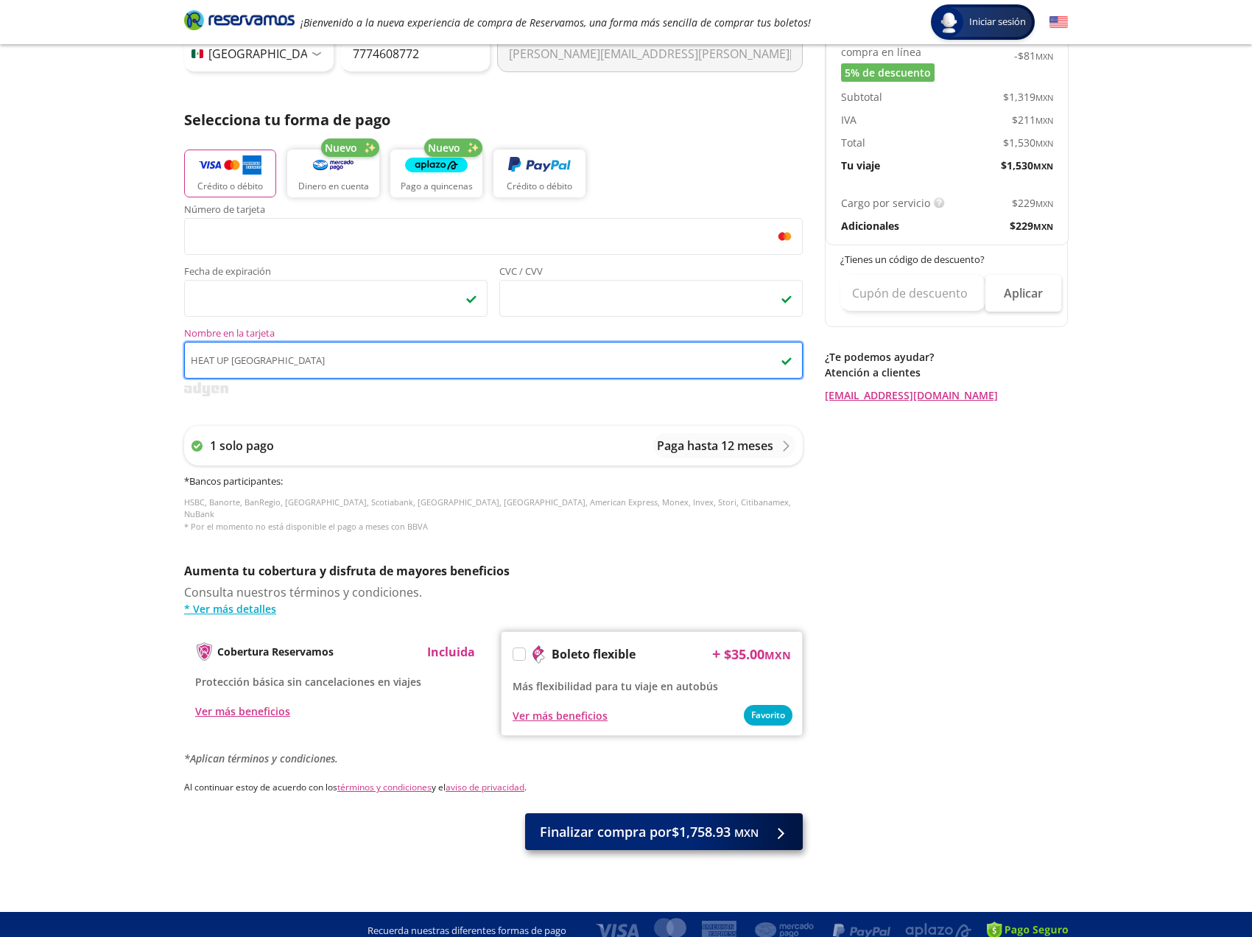
type input "HEAT UP [GEOGRAPHIC_DATA]"
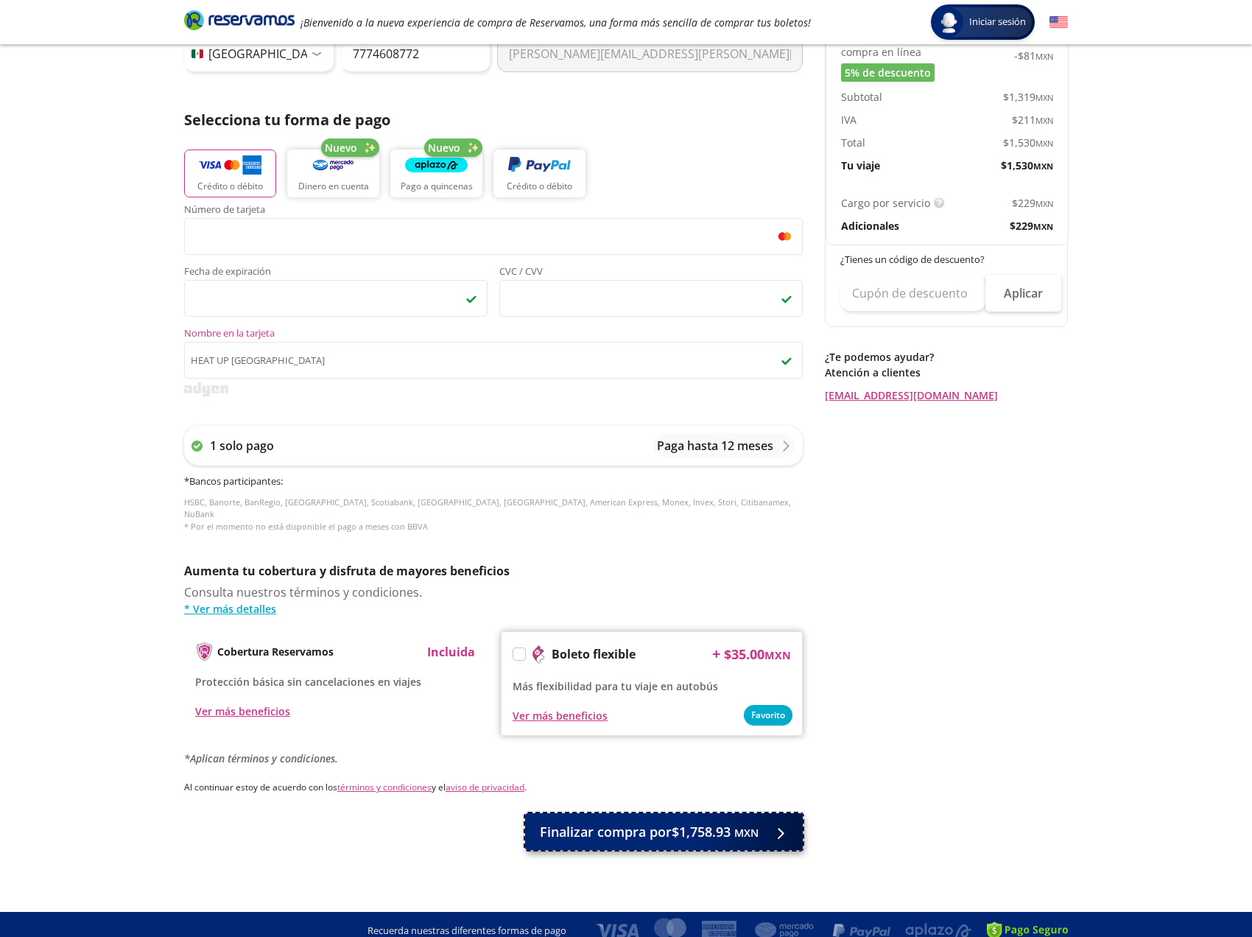
click at [633, 825] on span "Finalizar compra por $1,758.93 MXN" at bounding box center [649, 832] width 219 height 20
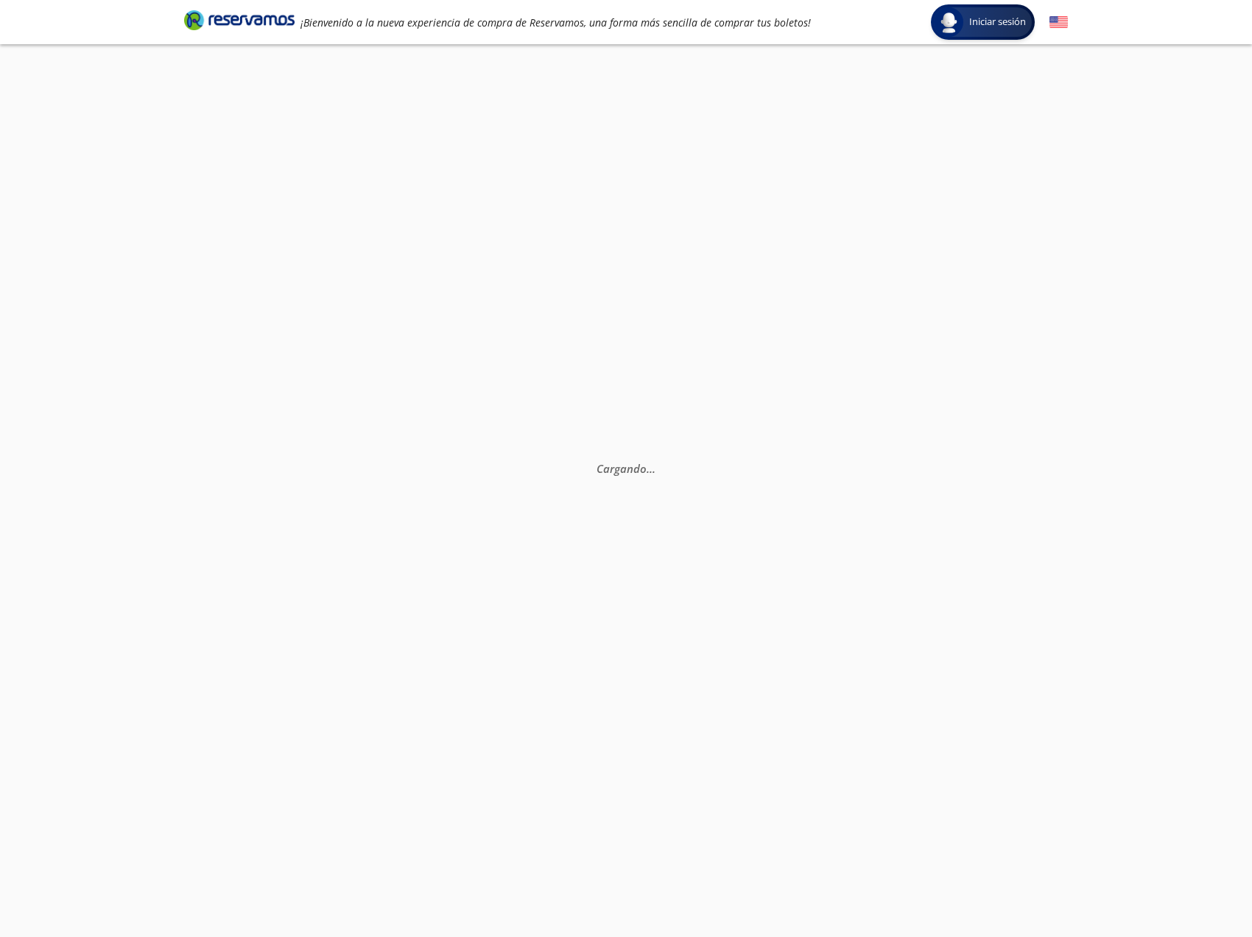
scroll to position [103, 0]
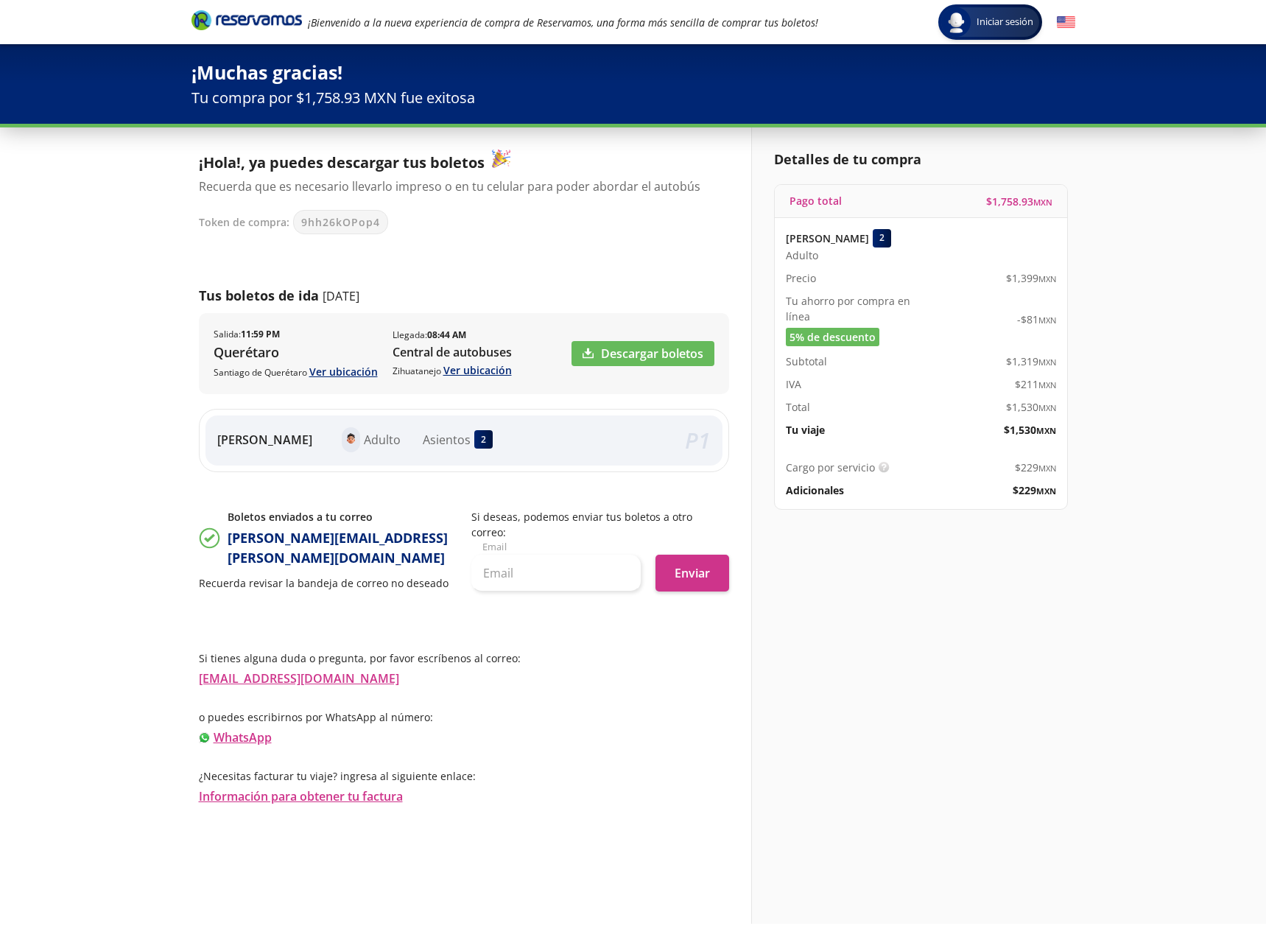
click at [891, 233] on div "2" at bounding box center [882, 238] width 18 height 18
click at [667, 348] on link "Descargar boletos" at bounding box center [642, 353] width 143 height 25
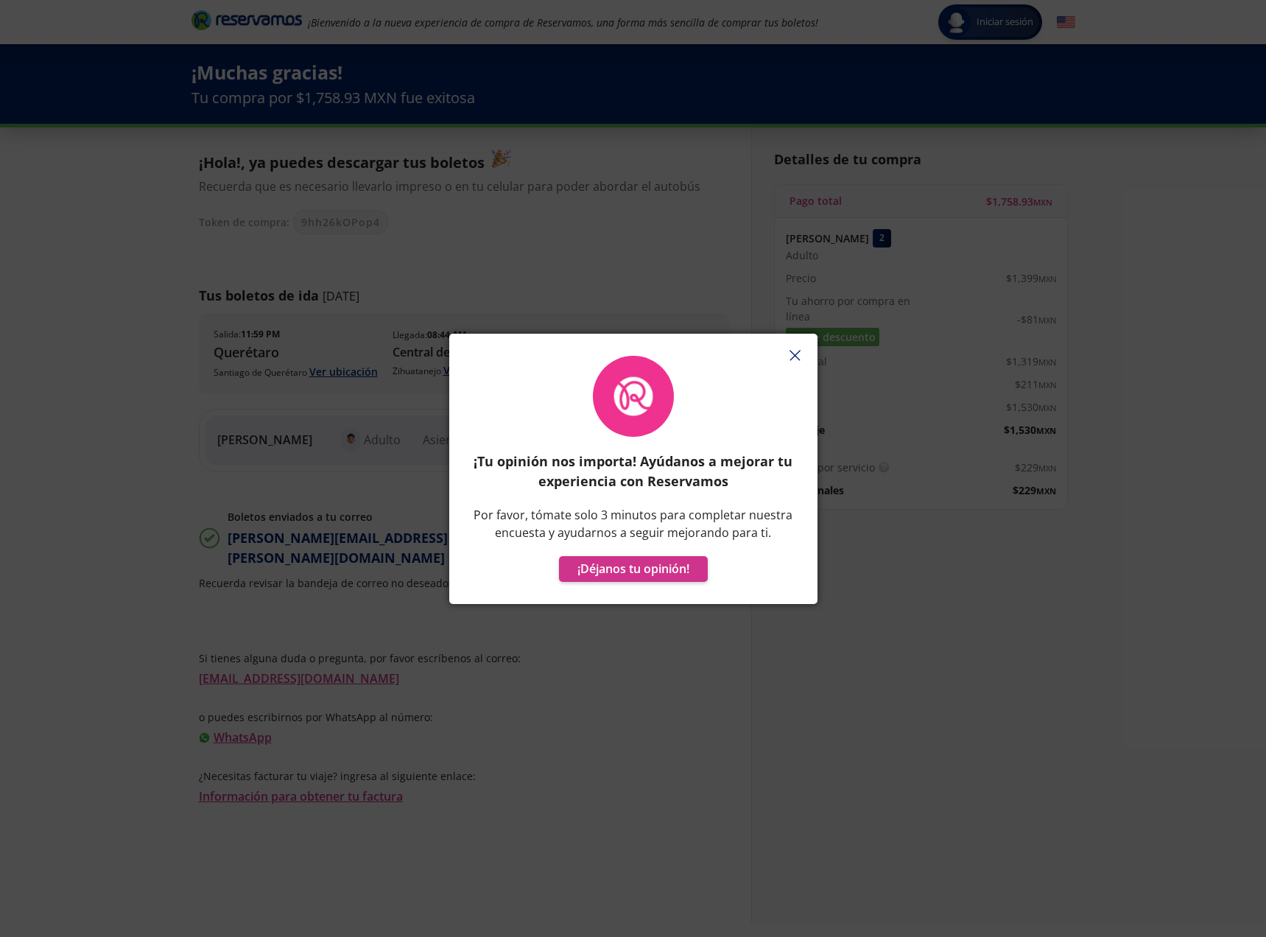
click at [792, 347] on button "button" at bounding box center [795, 356] width 22 height 22
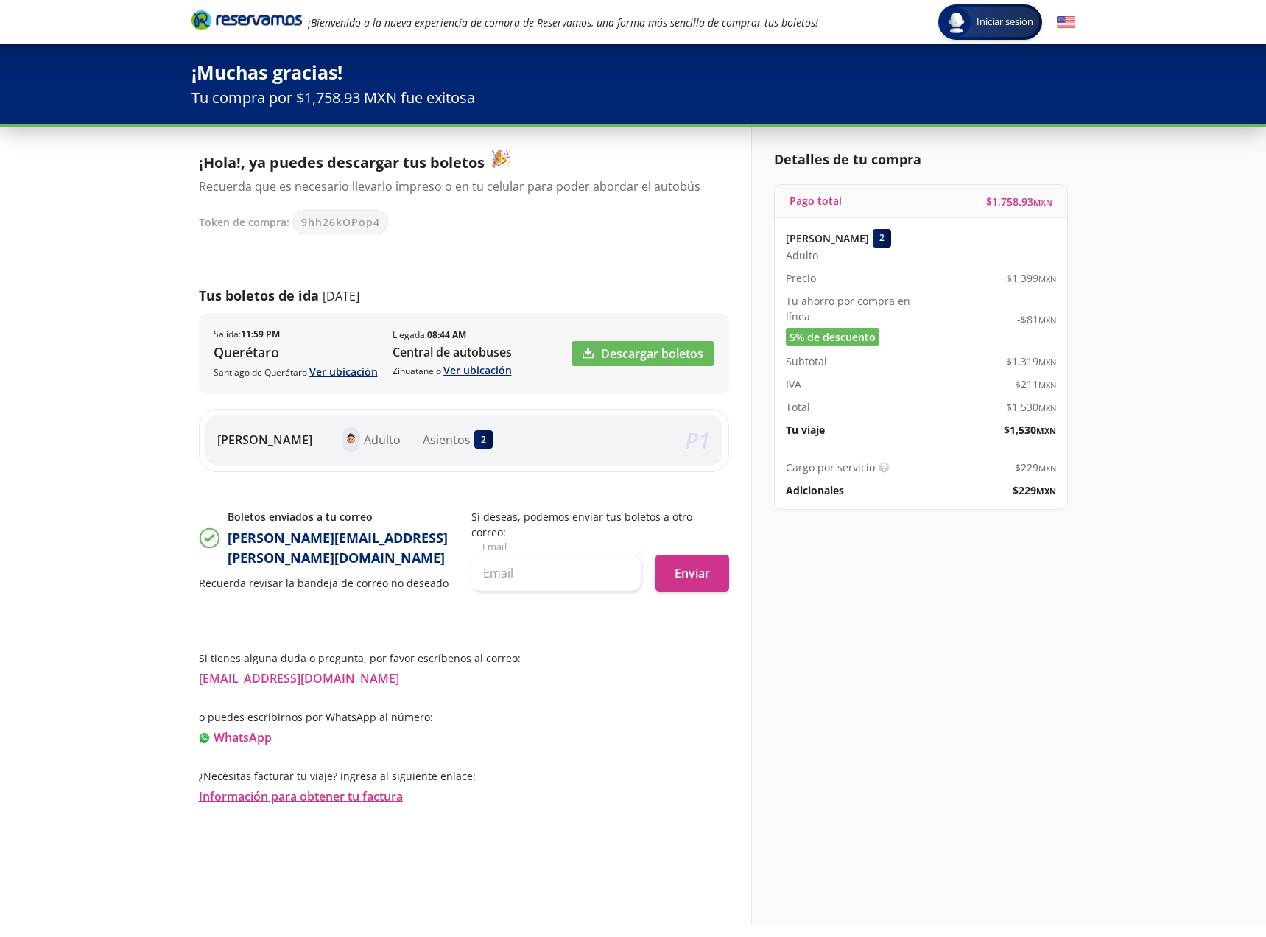
click at [256, 19] on icon "Brand Logo" at bounding box center [246, 20] width 110 height 22
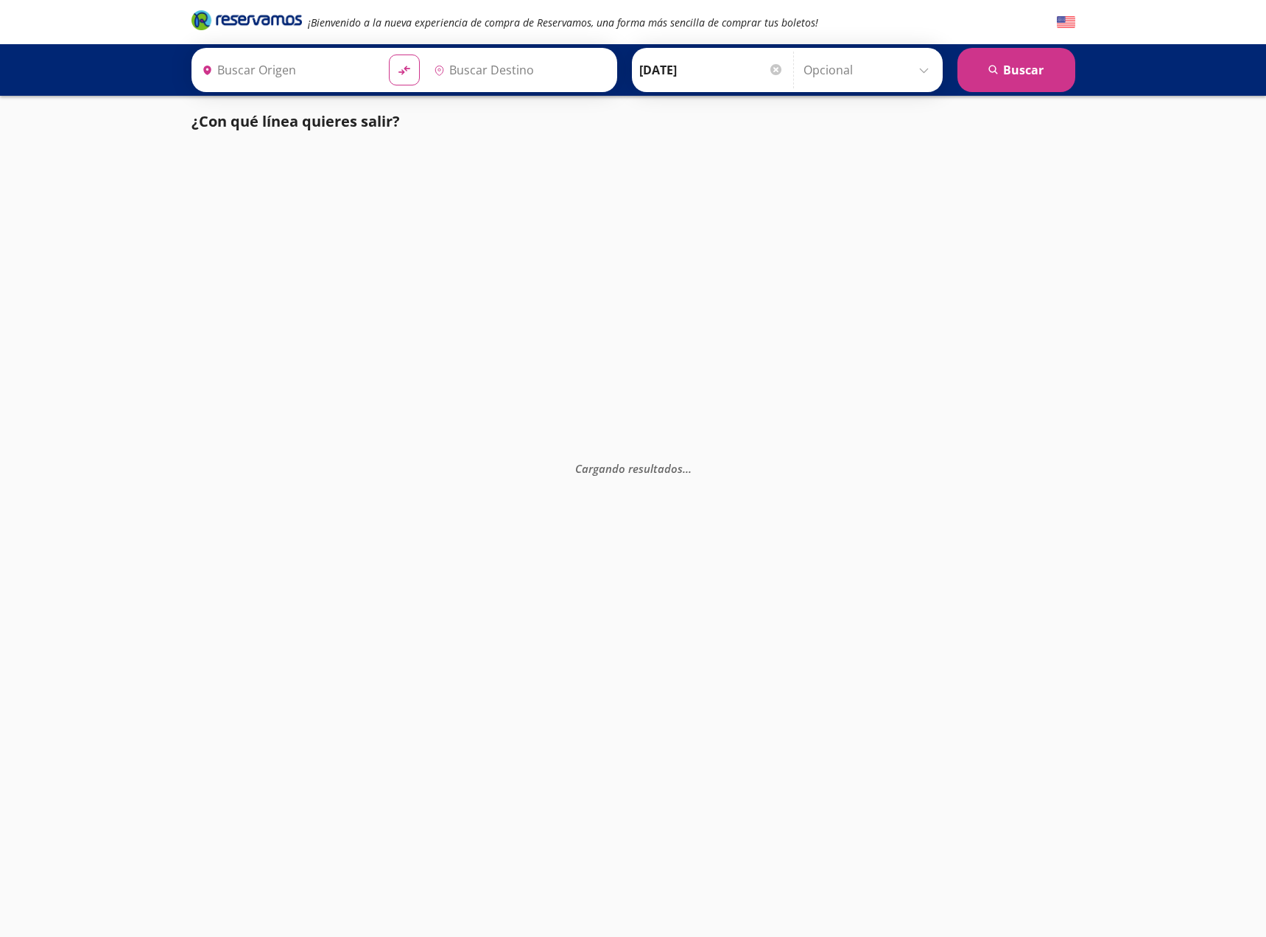
type input "Santiago de Querétaro, [GEOGRAPHIC_DATA]"
type input "Mexico Tepozotlán Puente (solo [GEOGRAPHIC_DATA]) , [GEOGRAPHIC_DATA]"
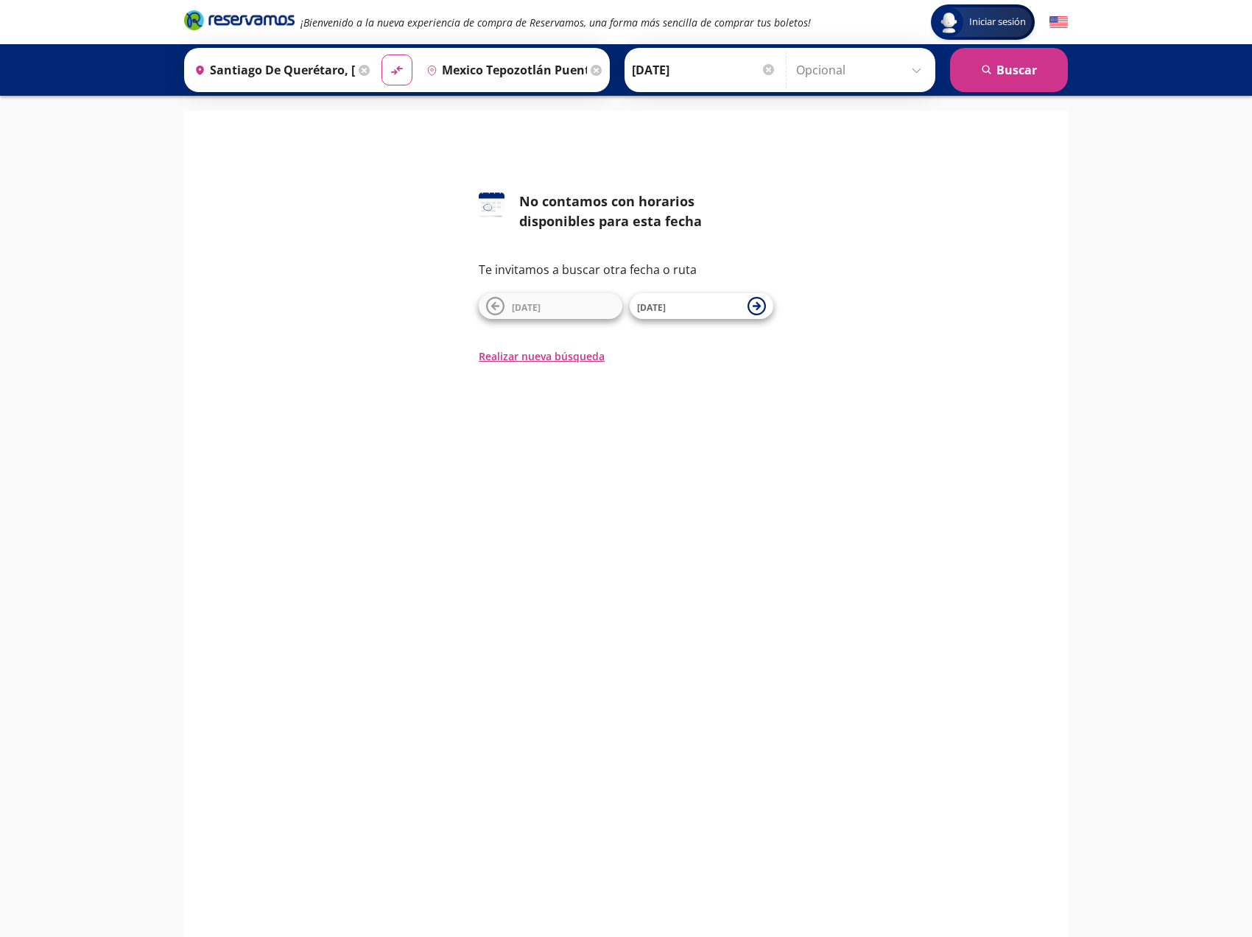
click at [664, 73] on input "[DATE]" at bounding box center [704, 70] width 144 height 37
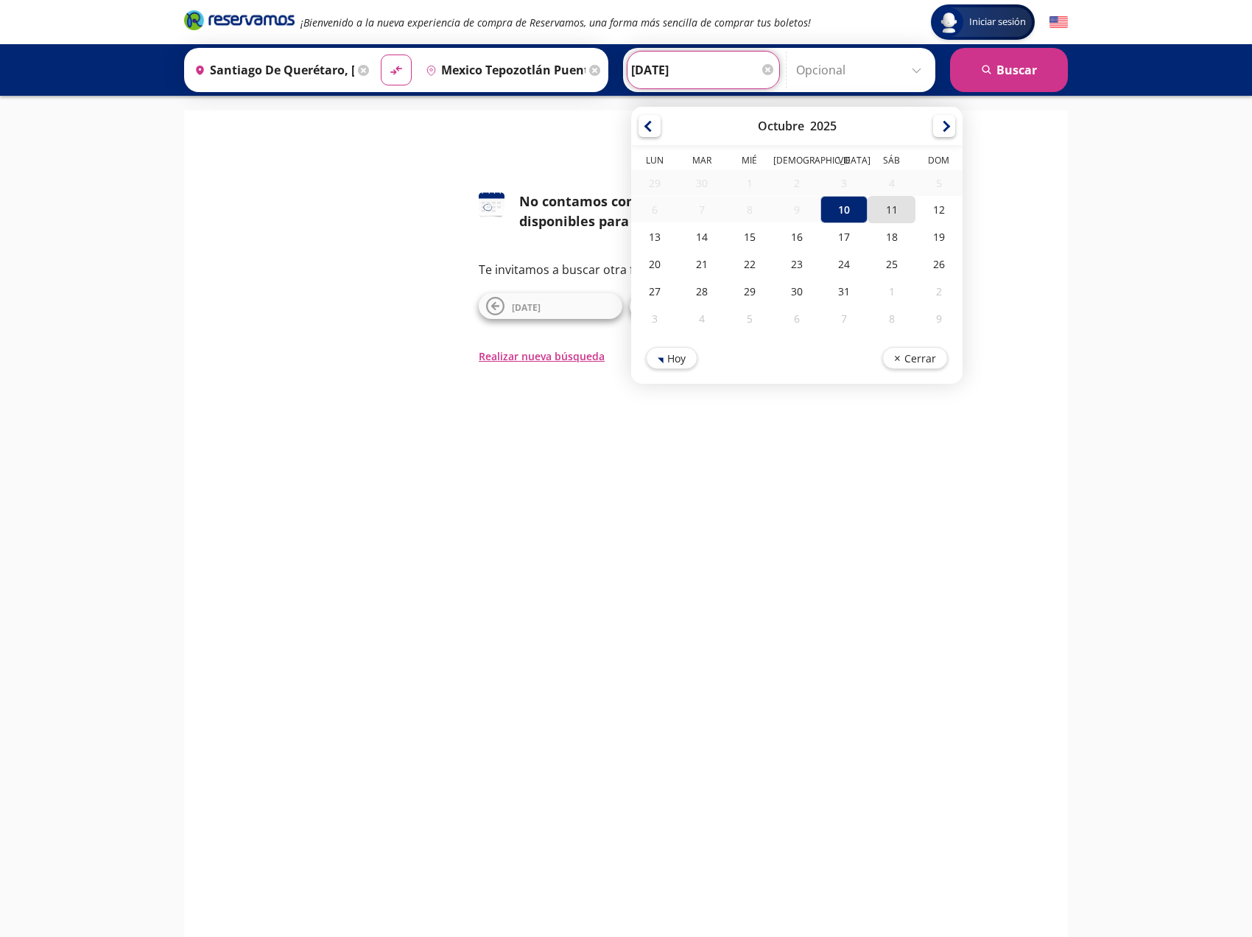
click at [879, 210] on div "11" at bounding box center [890, 209] width 47 height 27
type input "[DATE]"
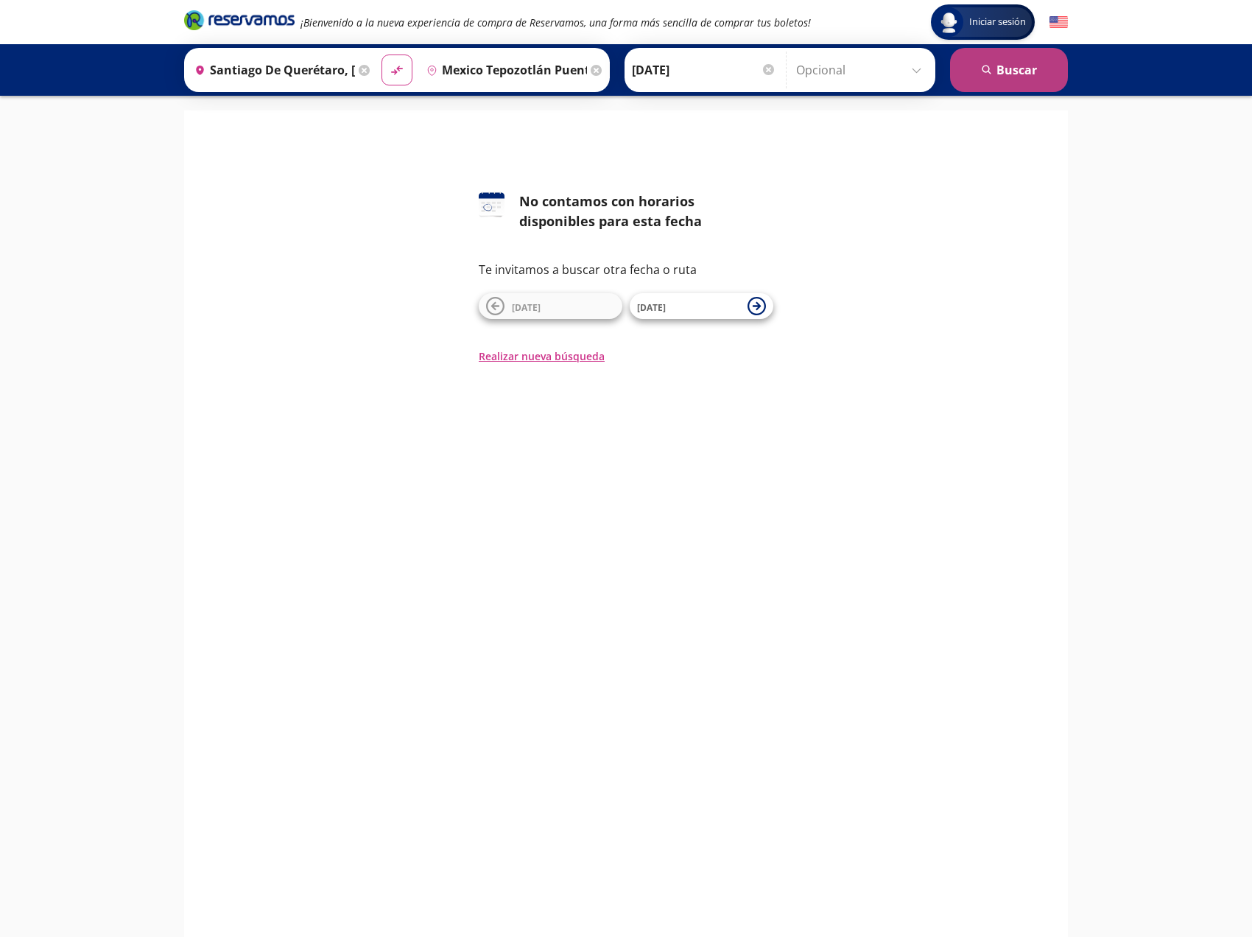
click at [1023, 66] on button "search [GEOGRAPHIC_DATA]" at bounding box center [1009, 70] width 118 height 44
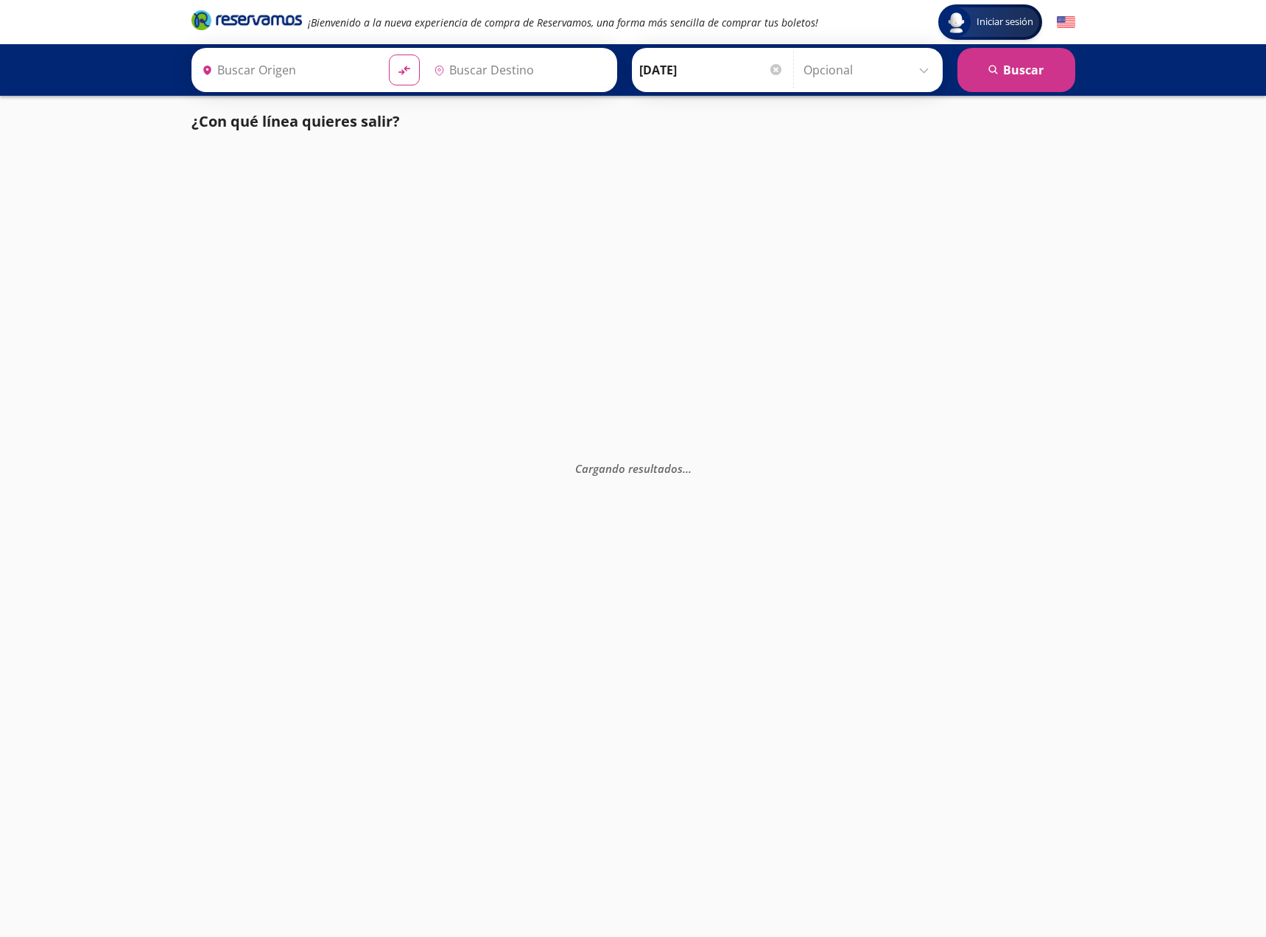
type input "Santiago de Querétaro, [GEOGRAPHIC_DATA]"
type input "Mexico Tepozotlán Puente (solo Ida) , México"
